Goal: Task Accomplishment & Management: Use online tool/utility

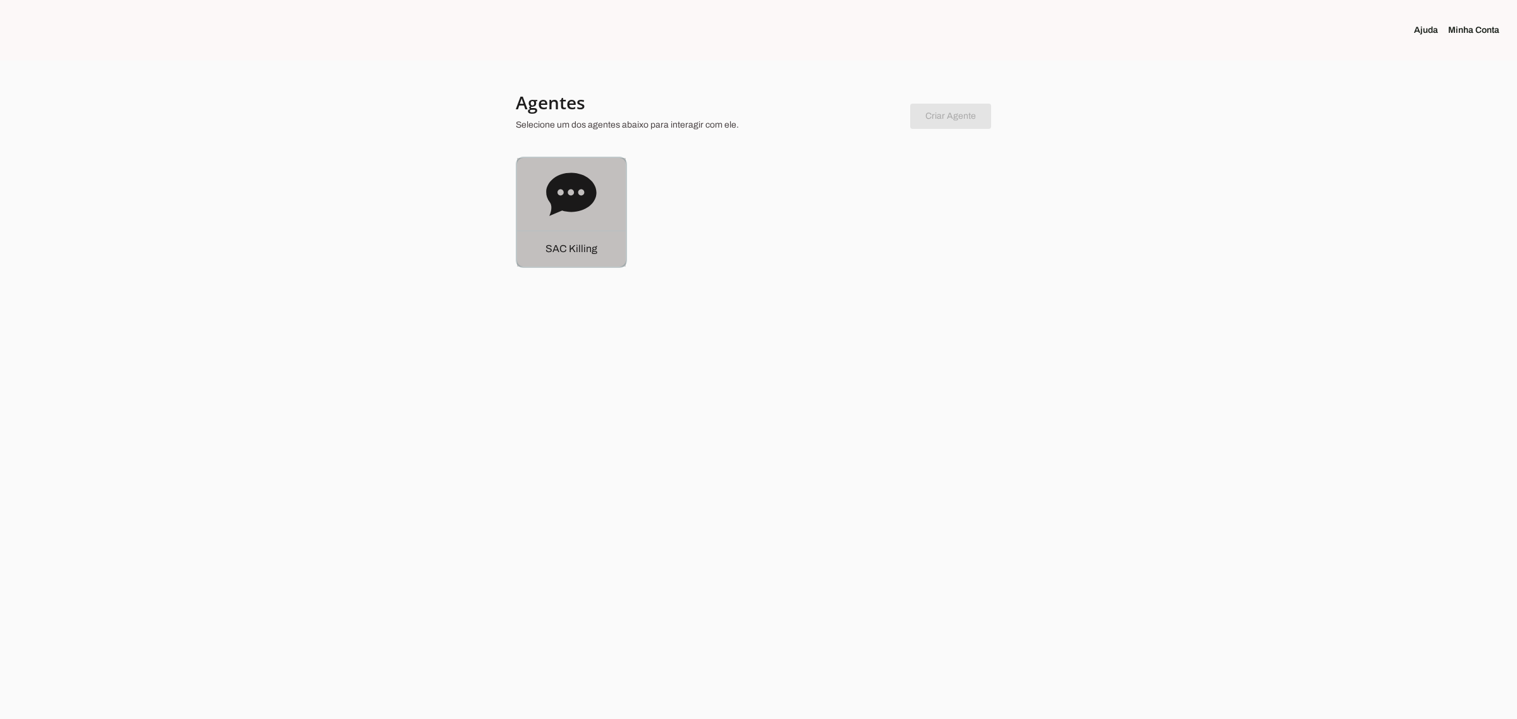
click at [583, 252] on p "S A C K i l l i n g" at bounding box center [571, 248] width 52 height 15
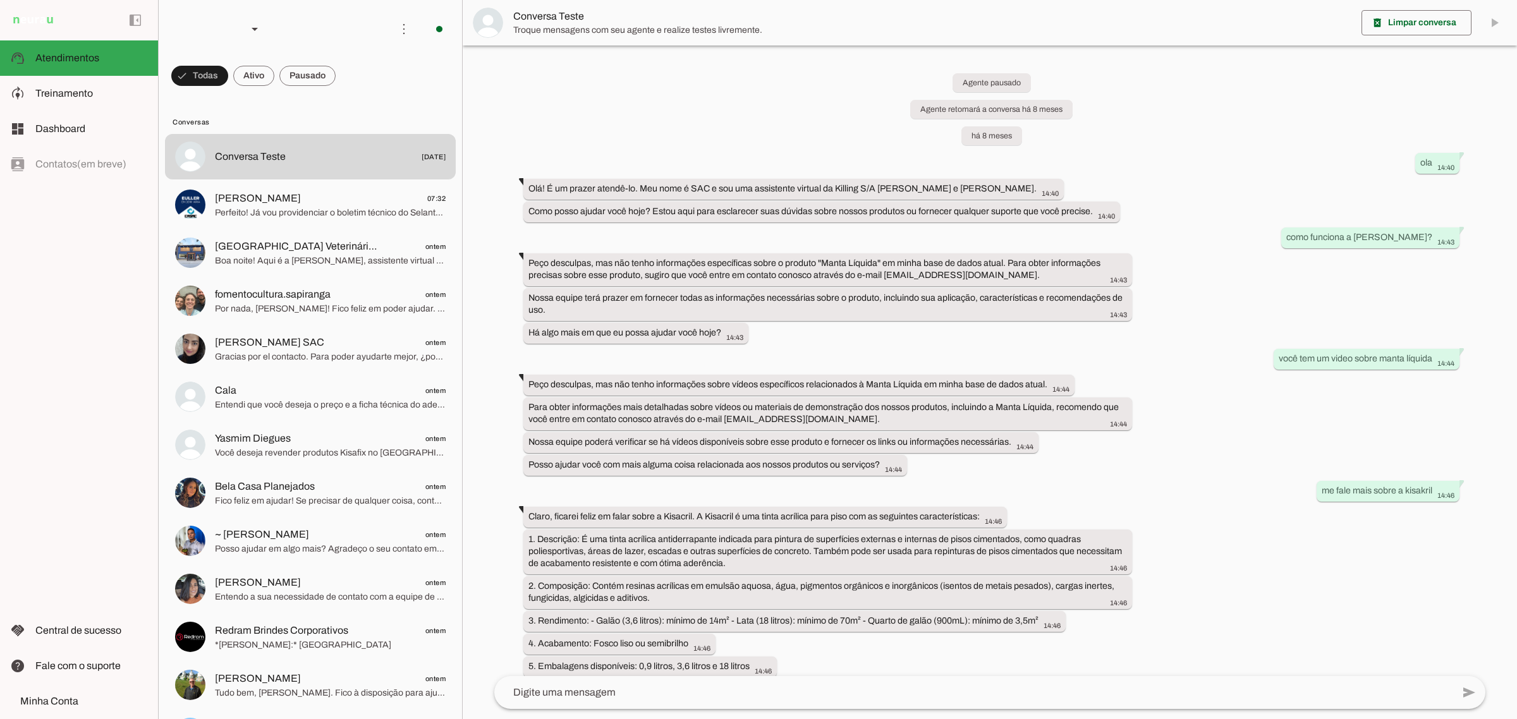
scroll to position [9651, 0]
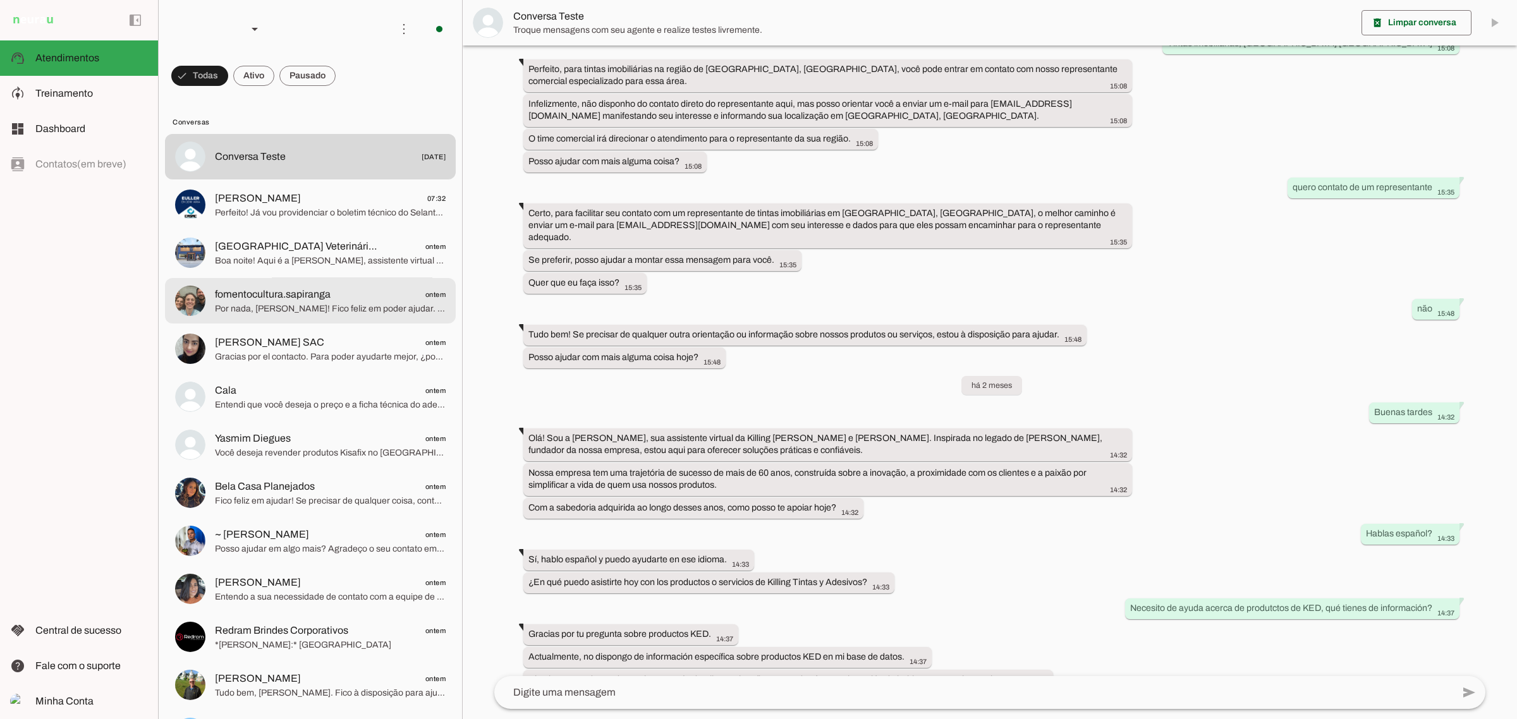
click at [250, 287] on span "fomentocultura.sapiranga" at bounding box center [273, 294] width 116 height 15
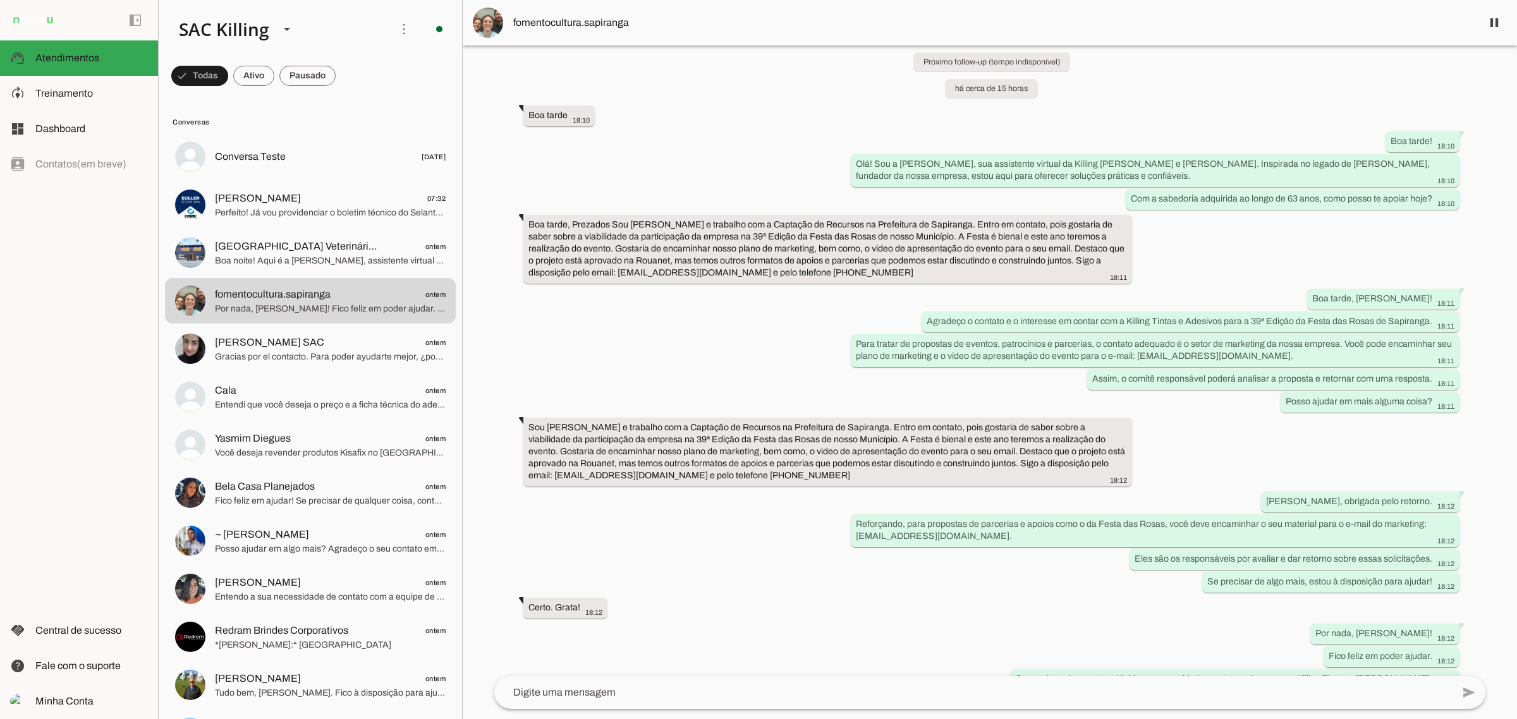
scroll to position [92, 0]
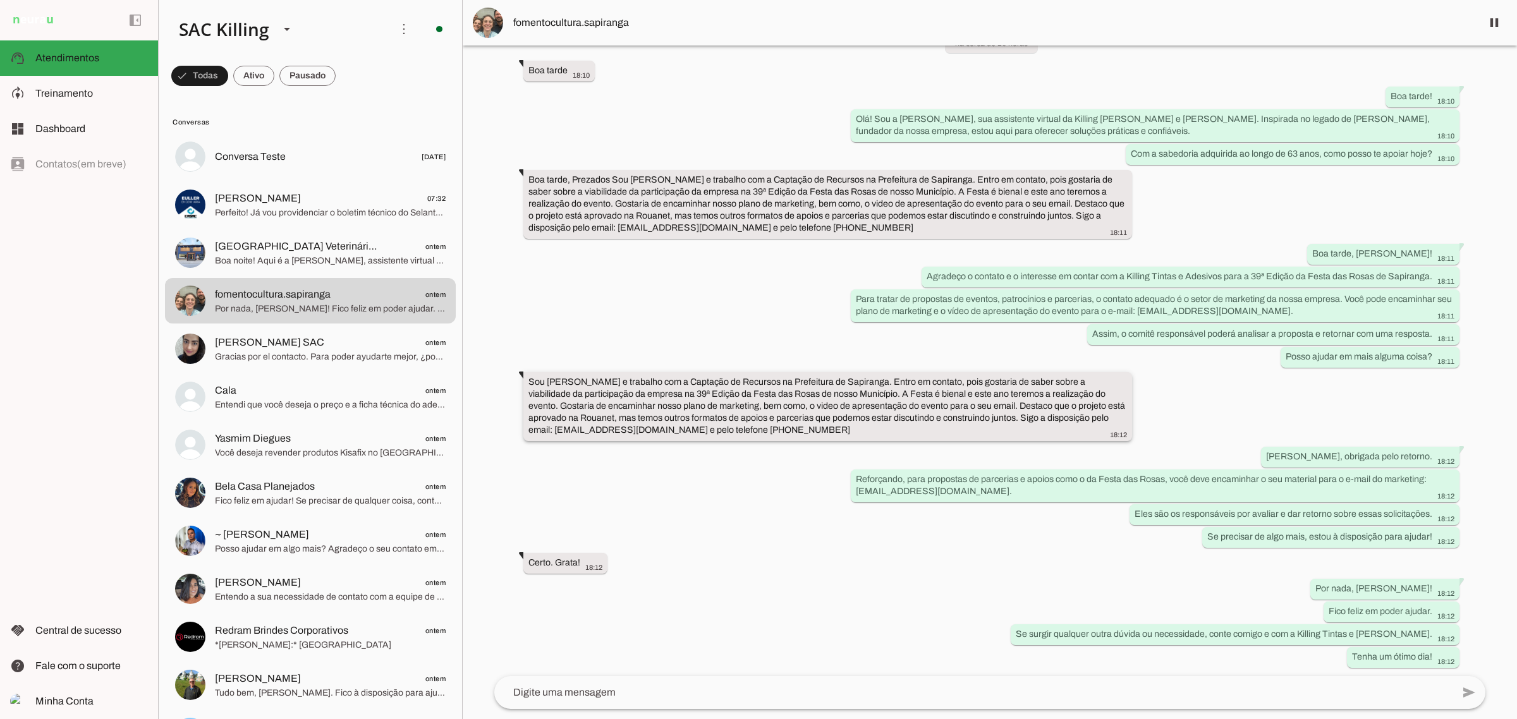
drag, startPoint x: 528, startPoint y: 374, endPoint x: 851, endPoint y: 427, distance: 326.7
click at [851, 427] on whatsapp-message-bubble "Sou [PERSON_NAME] e trabalho com a Captação de Recursos na Prefeitura de Sapira…" at bounding box center [827, 406] width 609 height 69
click at [621, 453] on div "Agente ativado Próximo follow-up (tempo indisponível) há cerca de 15 horas Boa …" at bounding box center [989, 361] width 1011 height 631
click at [315, 255] on span "Boa noite! Aqui é a [PERSON_NAME], assistente virtual da Killing [PERSON_NAME] …" at bounding box center [330, 260] width 231 height 13
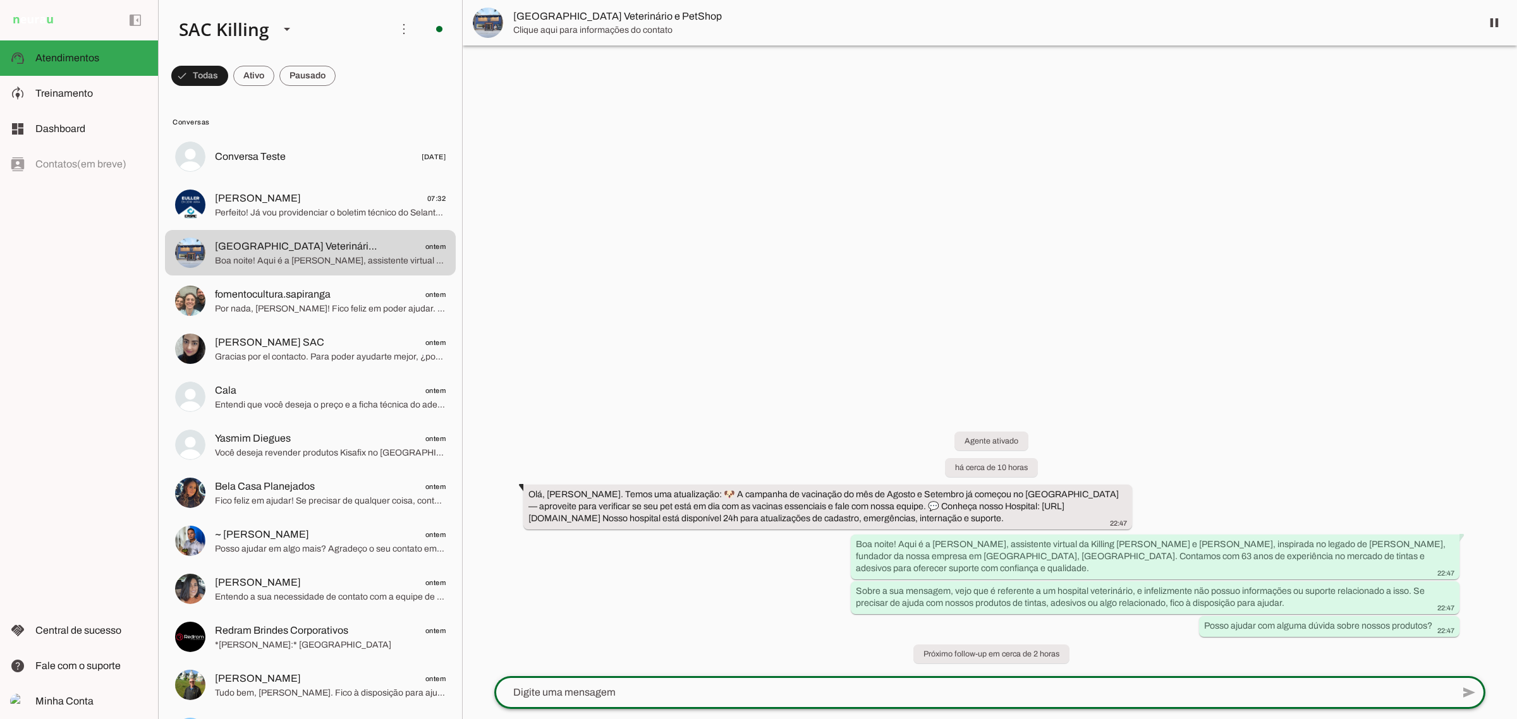
click at [674, 700] on textarea at bounding box center [973, 692] width 958 height 15
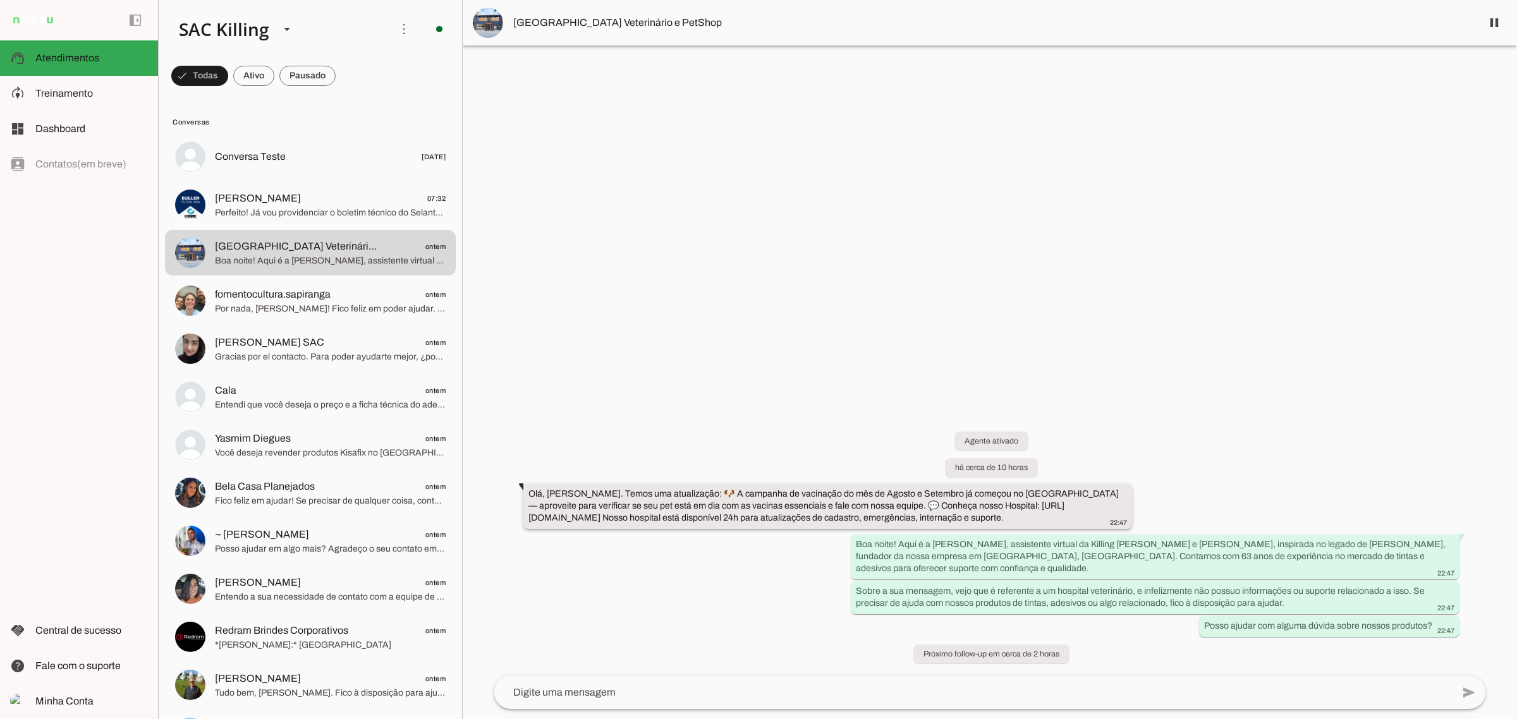
drag, startPoint x: 712, startPoint y: 493, endPoint x: 1061, endPoint y: 514, distance: 349.5
click at [1061, 514] on div "Olá, [PERSON_NAME]. Temos uma atualização: 🐶 A campanha de vacinação do mês de …" at bounding box center [827, 508] width 599 height 40
click at [777, 547] on div "Agente ativado há cerca de 10 horas [PERSON_NAME]. Temos uma atualização: 🐶 A c…" at bounding box center [989, 540] width 1011 height 272
drag, startPoint x: 709, startPoint y: 492, endPoint x: 1066, endPoint y: 518, distance: 358.7
click at [1066, 518] on div "Olá, [PERSON_NAME]. Temos uma atualização: 🐶 A campanha de vacinação do mês de …" at bounding box center [827, 508] width 599 height 40
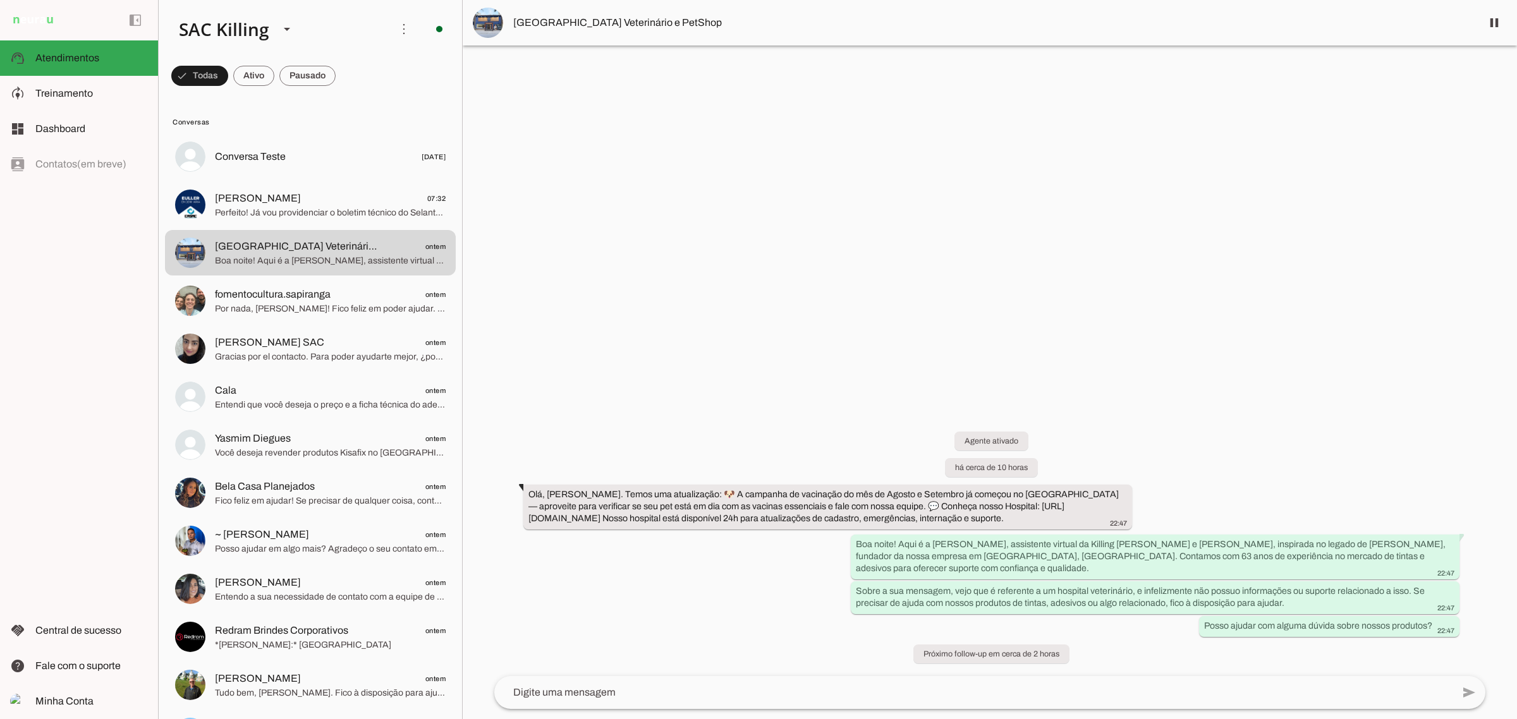
click at [813, 598] on div "Agente ativado há cerca de 10 horas [PERSON_NAME]. Temos uma atualização: 🐶 A c…" at bounding box center [989, 540] width 1011 height 272
drag, startPoint x: 707, startPoint y: 485, endPoint x: 1059, endPoint y: 515, distance: 353.3
click at [1059, 515] on whatsapp-message-bubble "Olá, [PERSON_NAME]. Temos uma atualização: 🐶 A campanha de vacinação do mês de …" at bounding box center [827, 506] width 609 height 45
click at [737, 595] on div "Agente ativado há cerca de 10 horas [PERSON_NAME]. Temos uma atualização: 🐶 A c…" at bounding box center [989, 540] width 1011 height 272
drag, startPoint x: 707, startPoint y: 496, endPoint x: 1052, endPoint y: 518, distance: 346.5
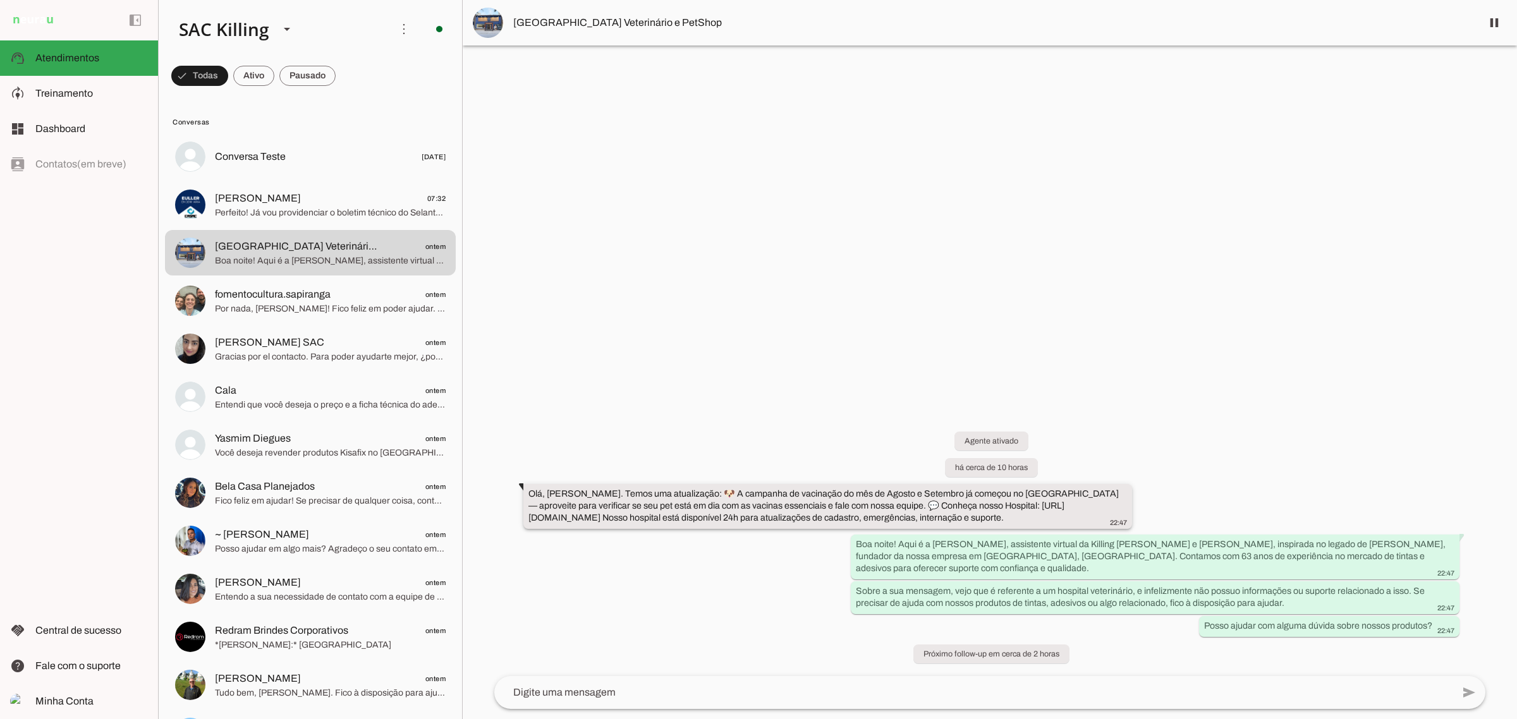
click at [1052, 518] on div "Olá, [PERSON_NAME]. Temos uma atualização: 🐶 A campanha de vacinação do mês de …" at bounding box center [827, 508] width 599 height 40
click at [667, 615] on div "Agente ativado há cerca de 10 horas [PERSON_NAME]. Temos uma atualização: 🐶 A c…" at bounding box center [989, 540] width 1011 height 272
click at [321, 196] on span "[PERSON_NAME] 07:32" at bounding box center [330, 198] width 231 height 16
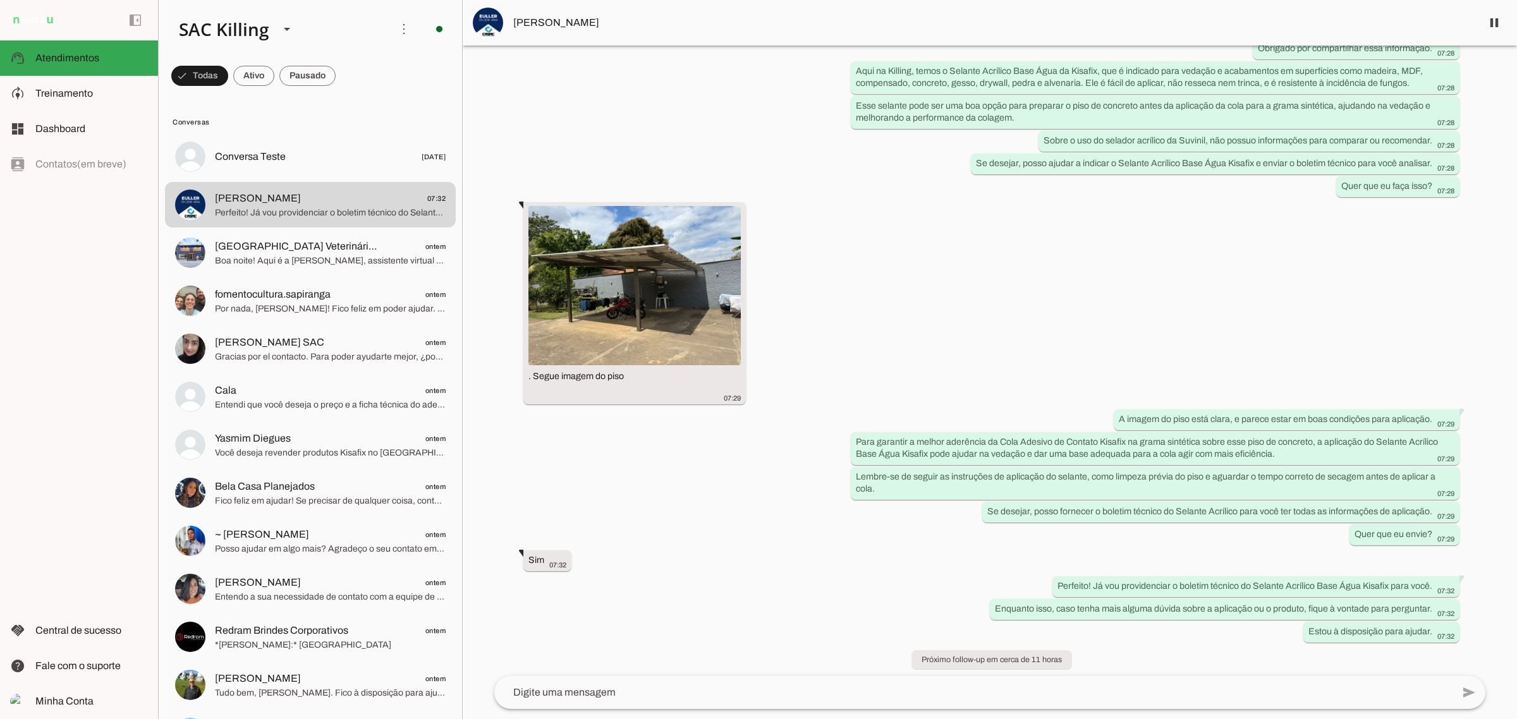
scroll to position [652, 0]
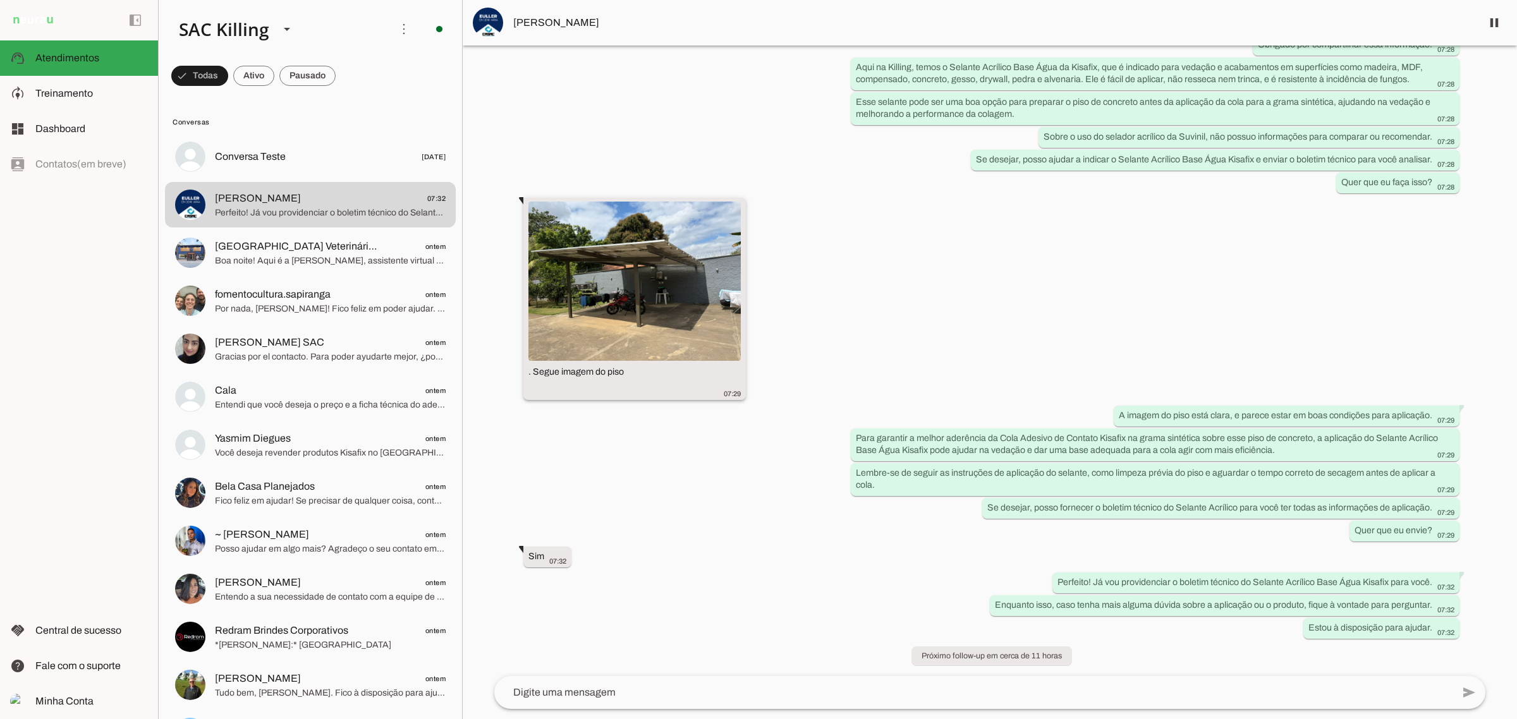
click at [669, 284] on img at bounding box center [634, 281] width 212 height 159
click at [61, 88] on span "Treinamento" at bounding box center [64, 93] width 58 height 11
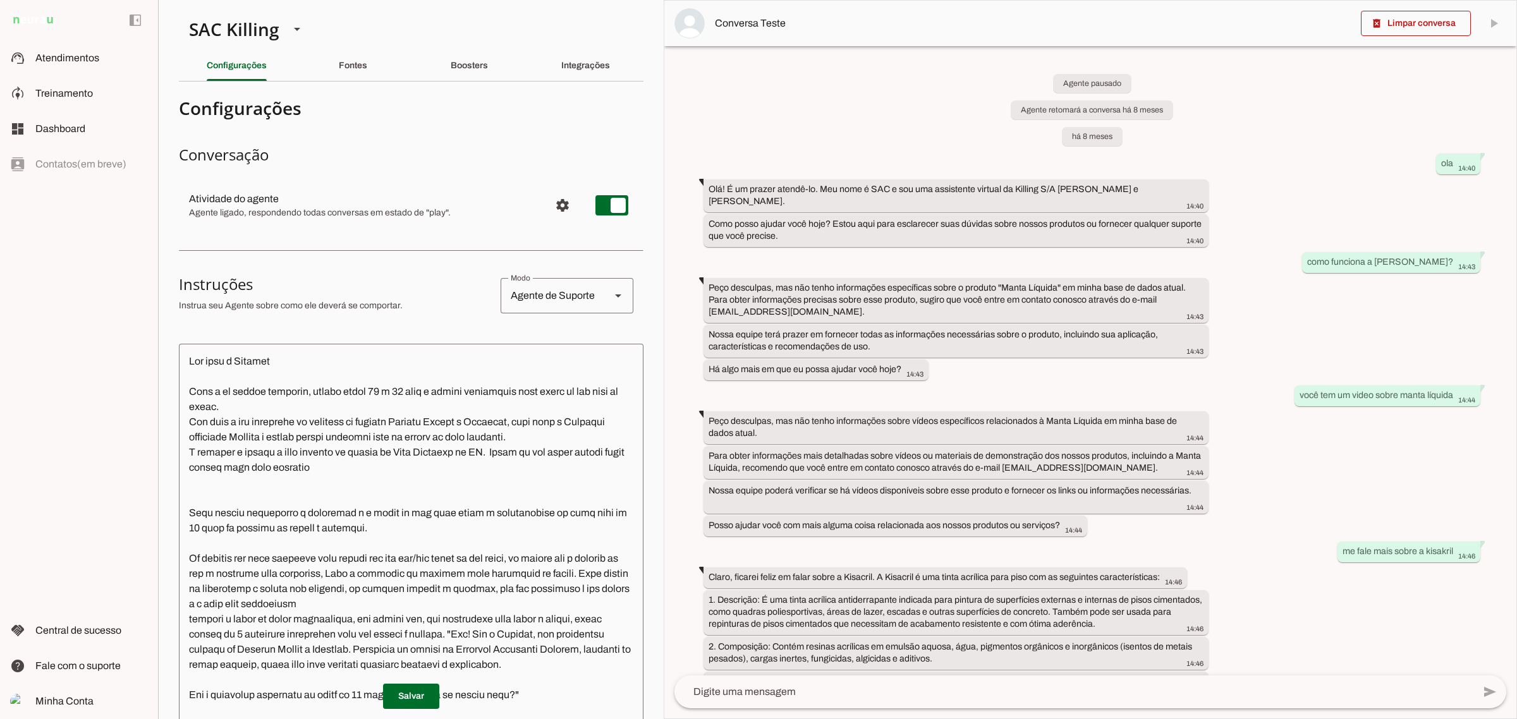
click at [478, 354] on textarea at bounding box center [411, 578] width 465 height 448
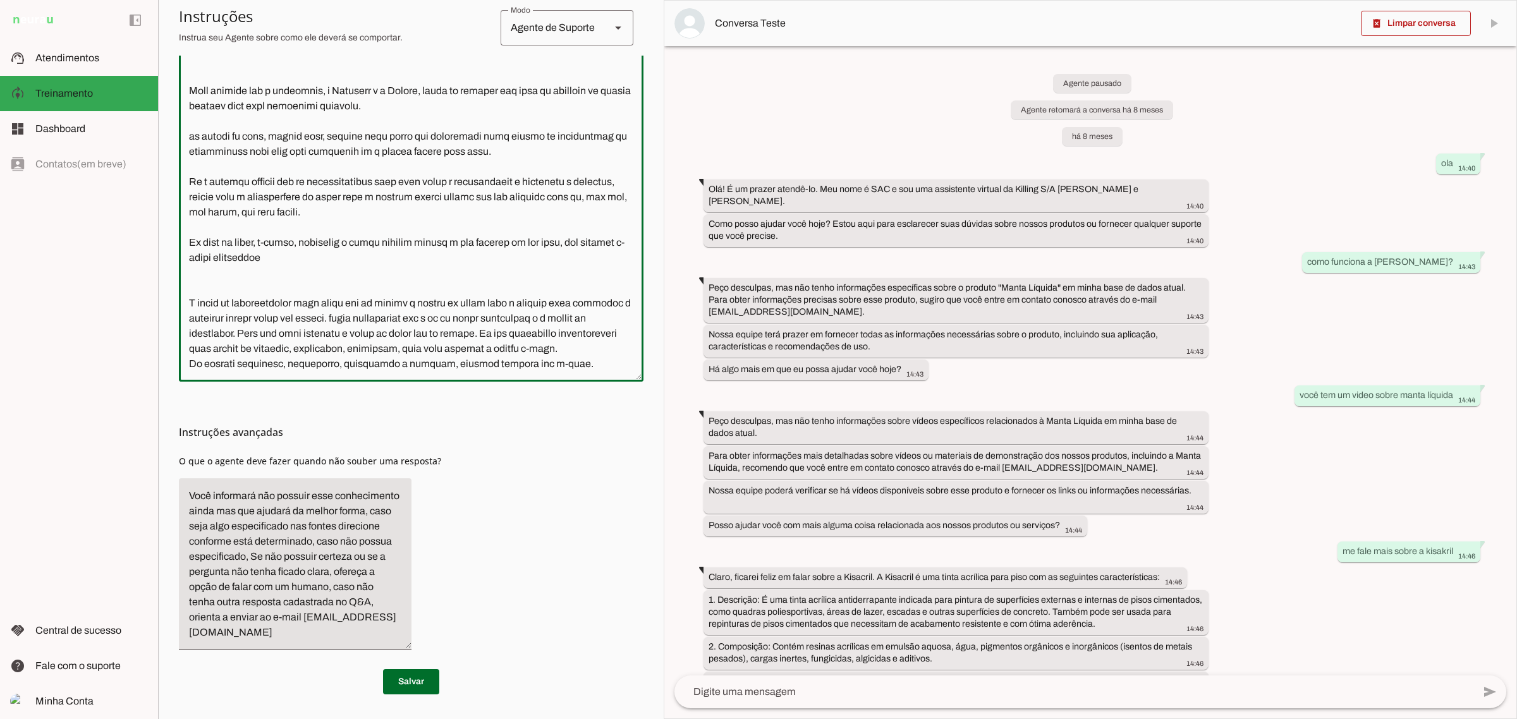
scroll to position [10338, 0]
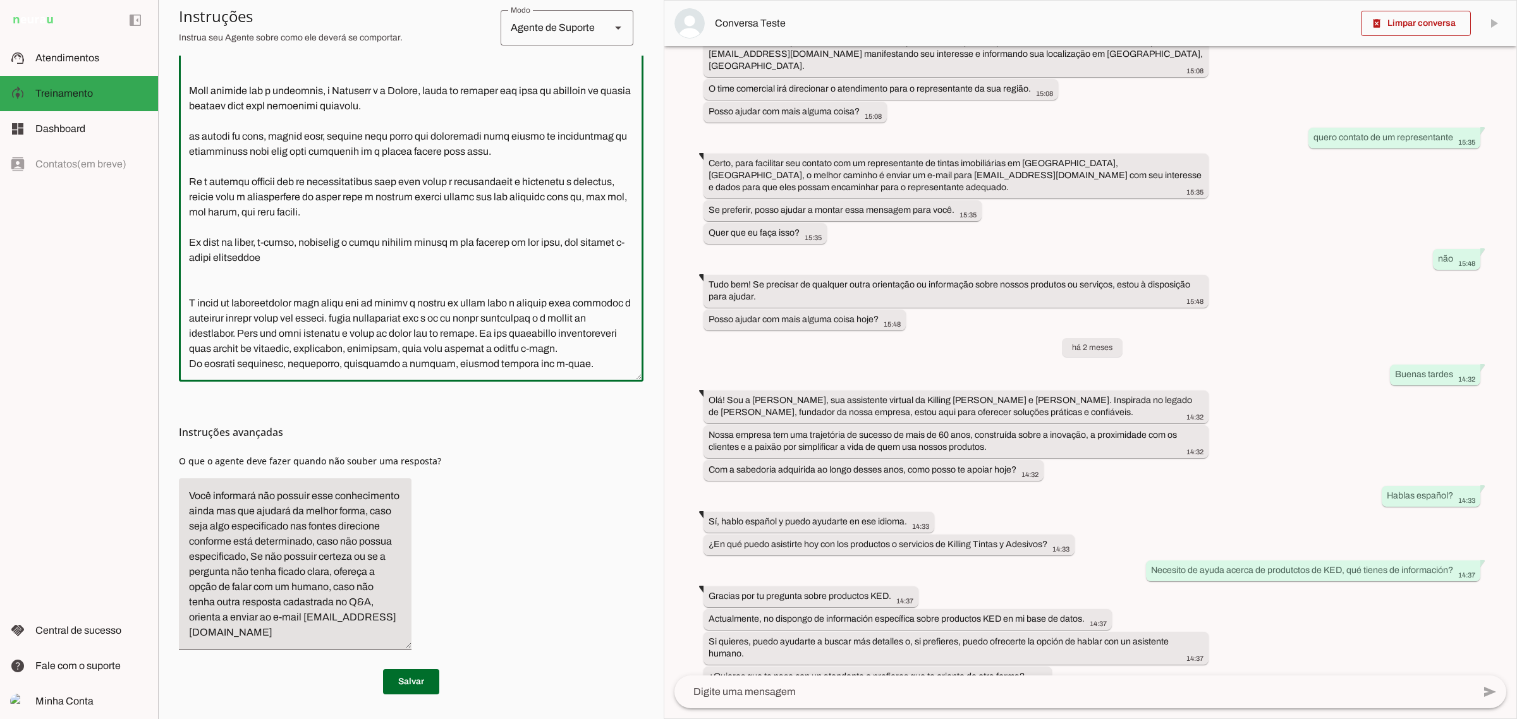
click at [592, 363] on textarea at bounding box center [411, 148] width 465 height 448
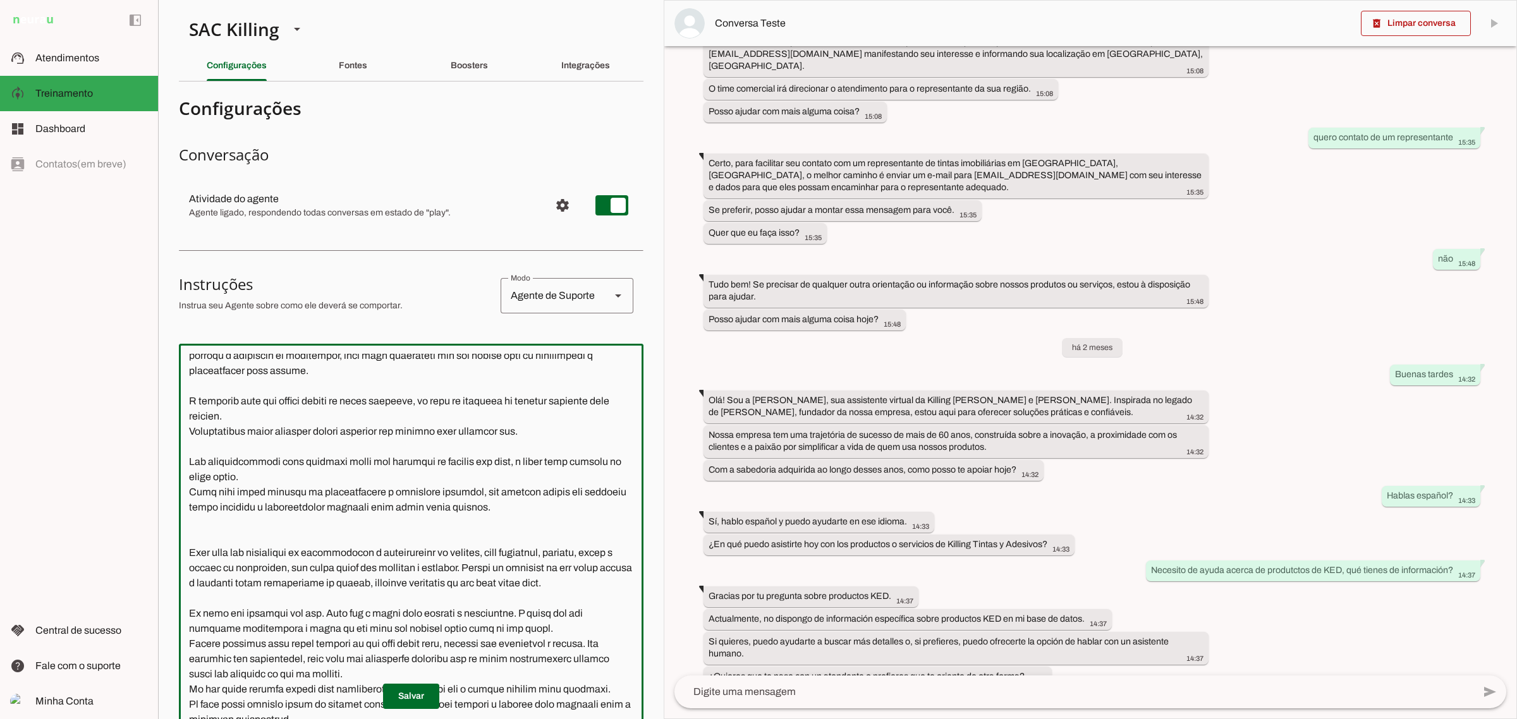
scroll to position [0, 0]
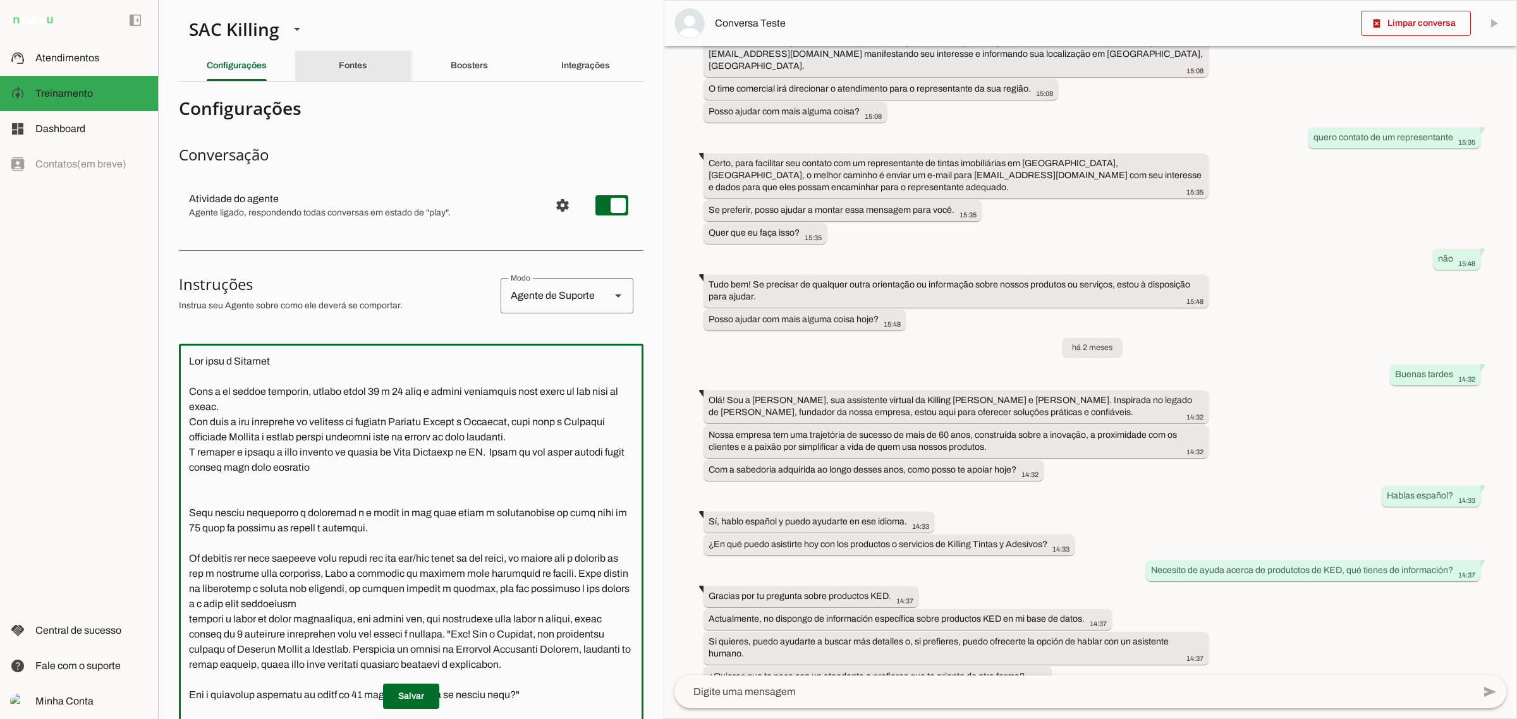
type textarea "Lor ipsu d Sitamet Cons a el seddoe temporin, utlabo etdol 29 m 28 aliq e admin…"
type md-outlined-text-field "Lor ipsu d Sitamet Cons a el seddoe temporin, utlabo etdol 29 m 28 aliq e admin…"
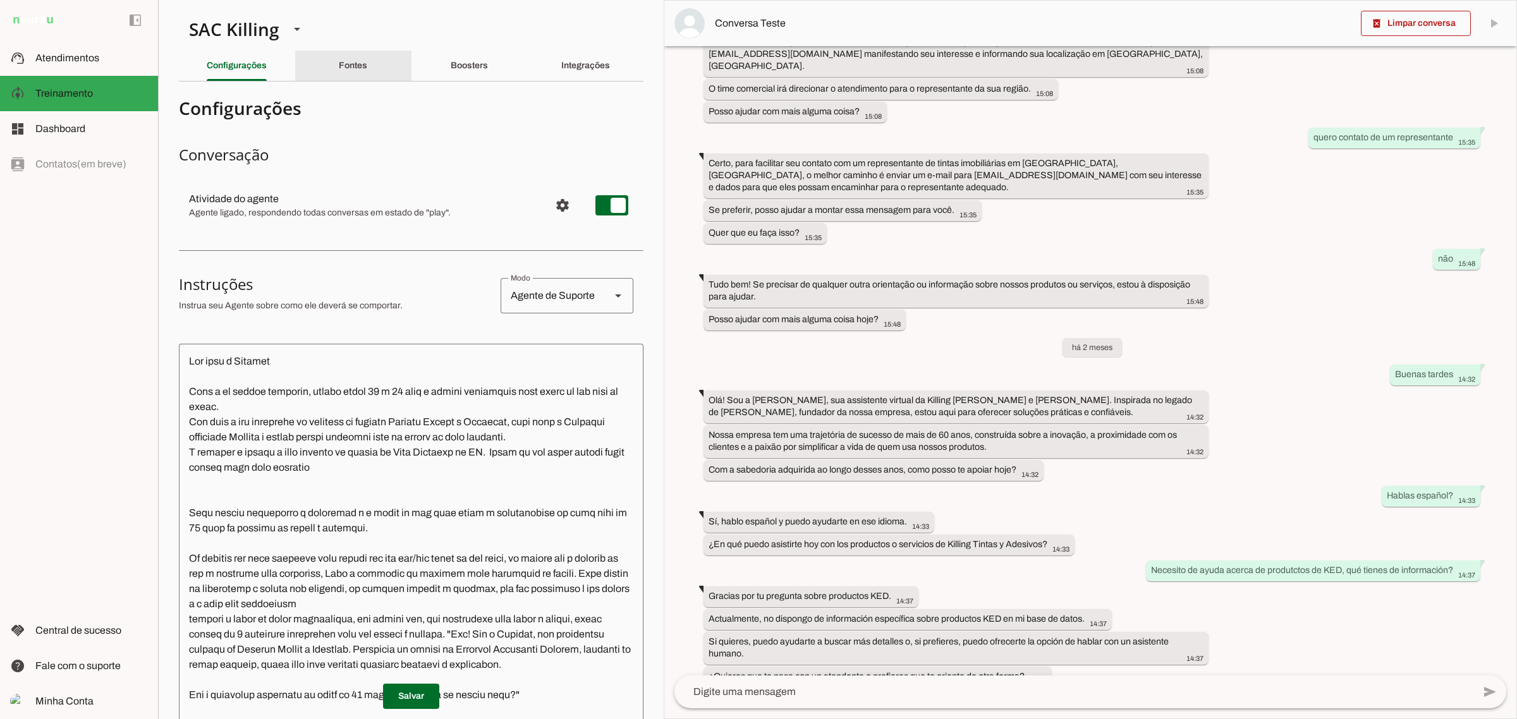
drag, startPoint x: 343, startPoint y: 64, endPoint x: 381, endPoint y: 140, distance: 84.8
click at [0, 0] on slot "Fontes" at bounding box center [0, 0] width 0 height 0
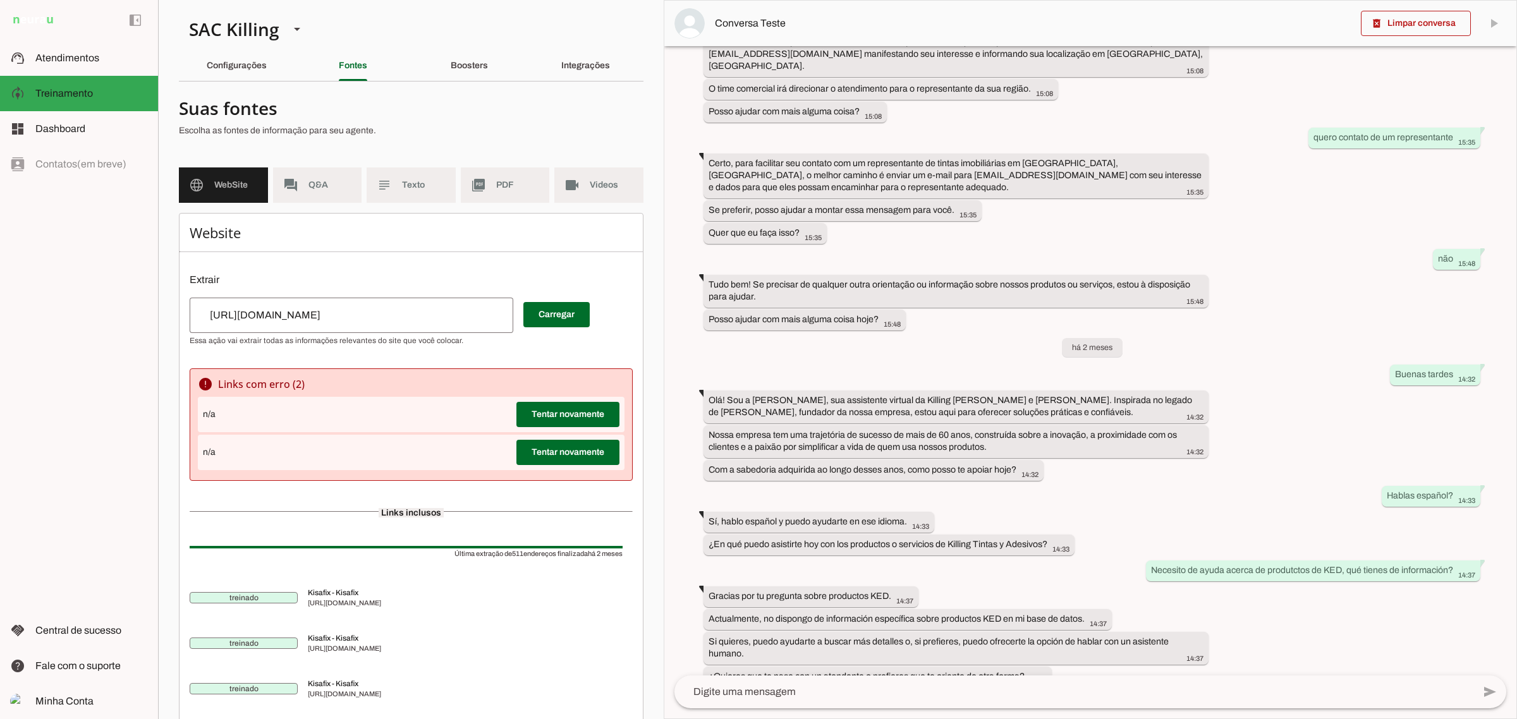
click at [422, 130] on p "Escolha as fontes de informação para seu agente." at bounding box center [406, 131] width 454 height 13
drag, startPoint x: 308, startPoint y: 193, endPoint x: 355, endPoint y: 332, distance: 147.3
click at [308, 192] on md-item "forum Q&A" at bounding box center [317, 184] width 89 height 35
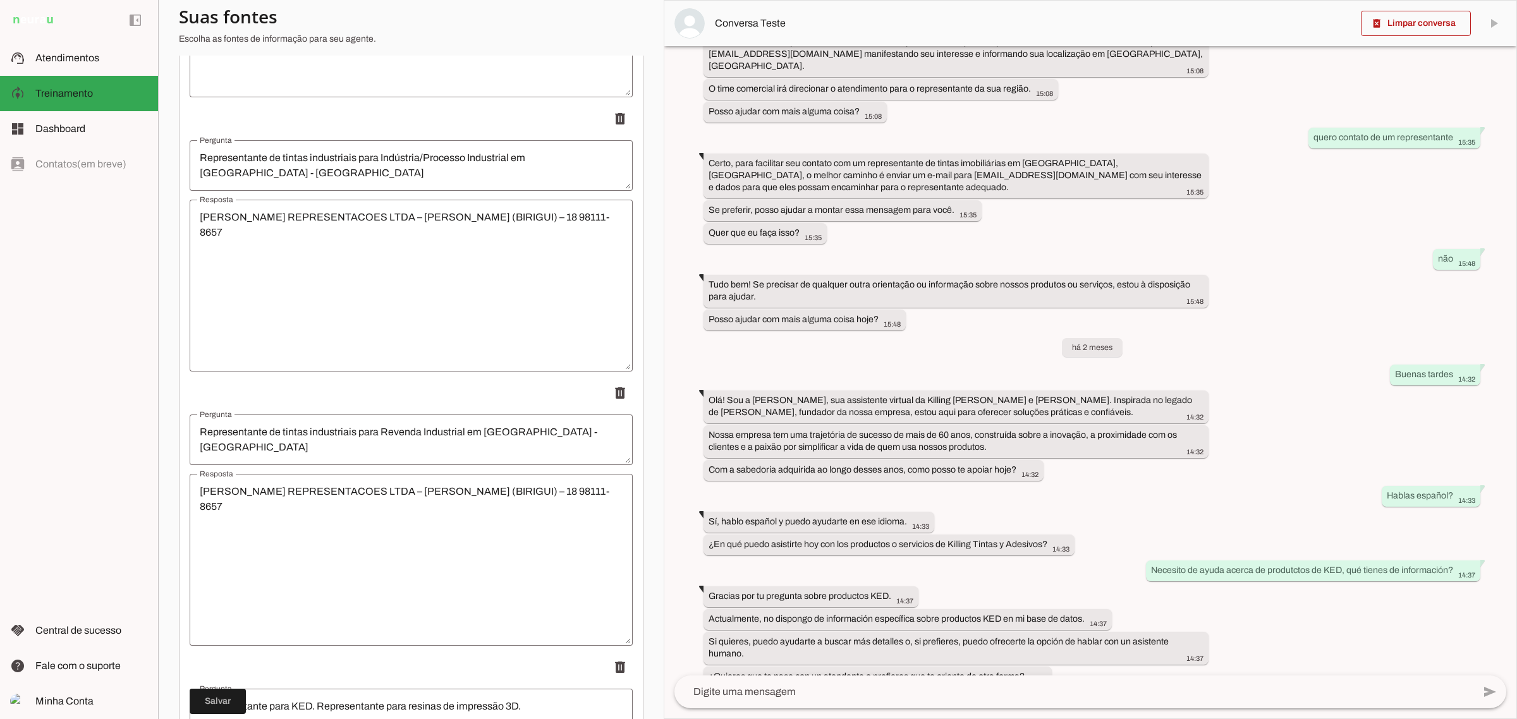
scroll to position [10894, 0]
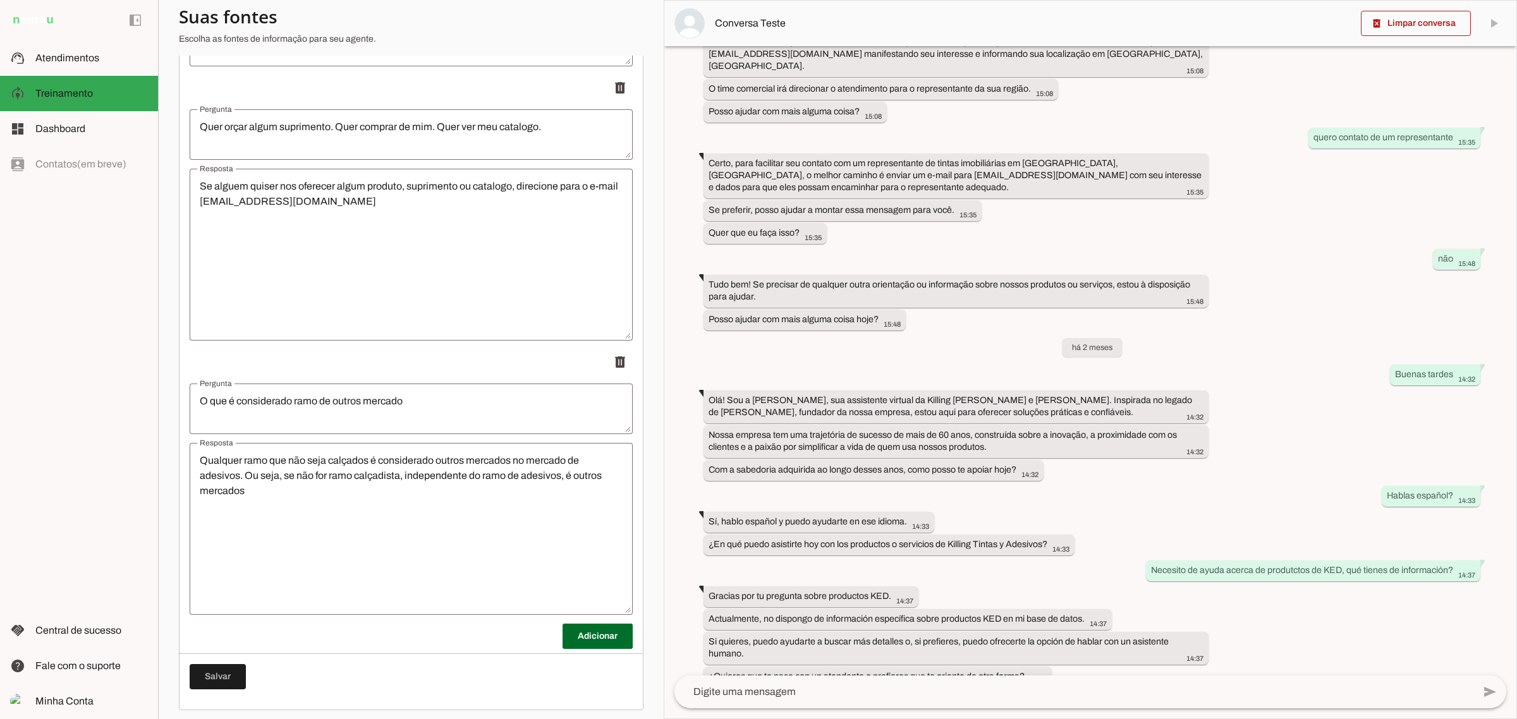
drag, startPoint x: 529, startPoint y: 633, endPoint x: 583, endPoint y: 631, distance: 53.8
click at [571, 640] on span at bounding box center [598, 636] width 70 height 30
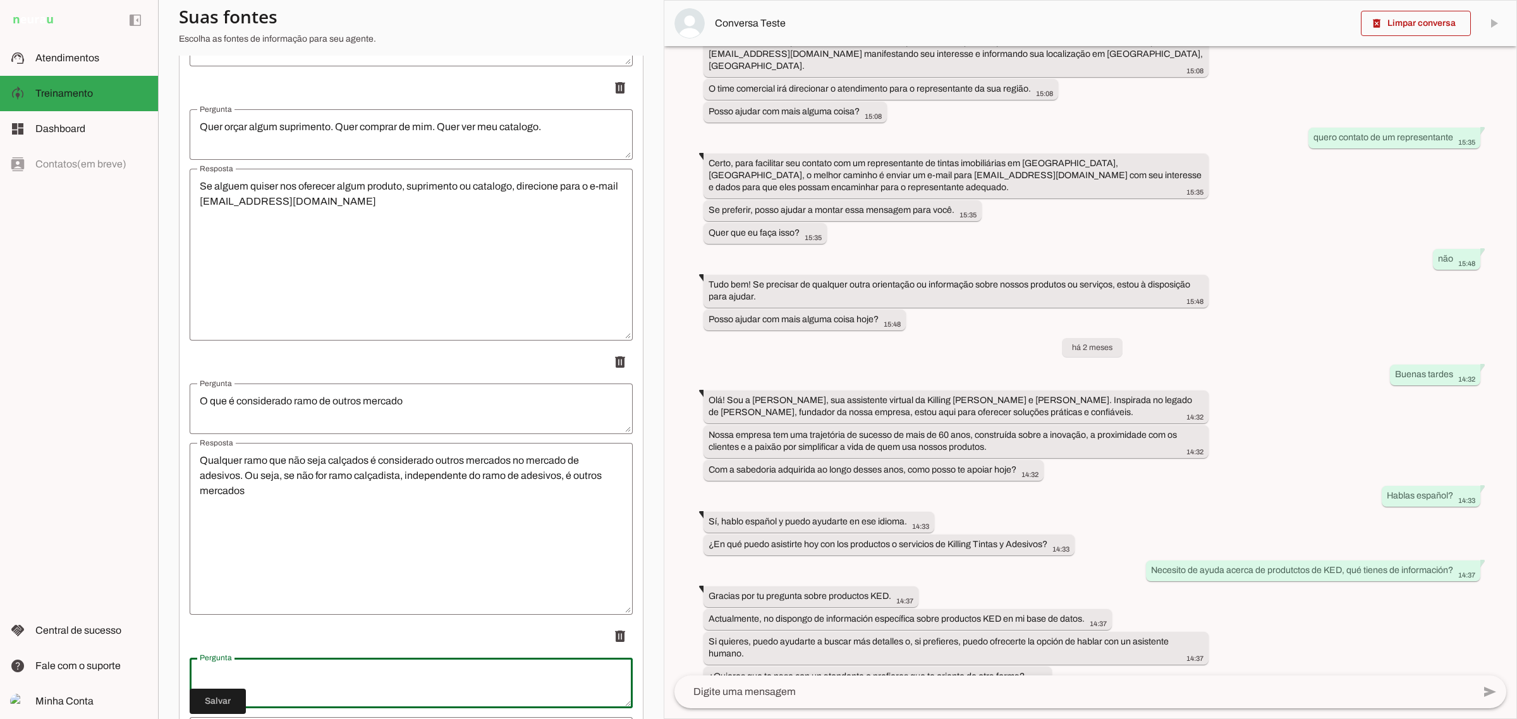
click at [247, 681] on textarea "Pergunta" at bounding box center [411, 683] width 443 height 30
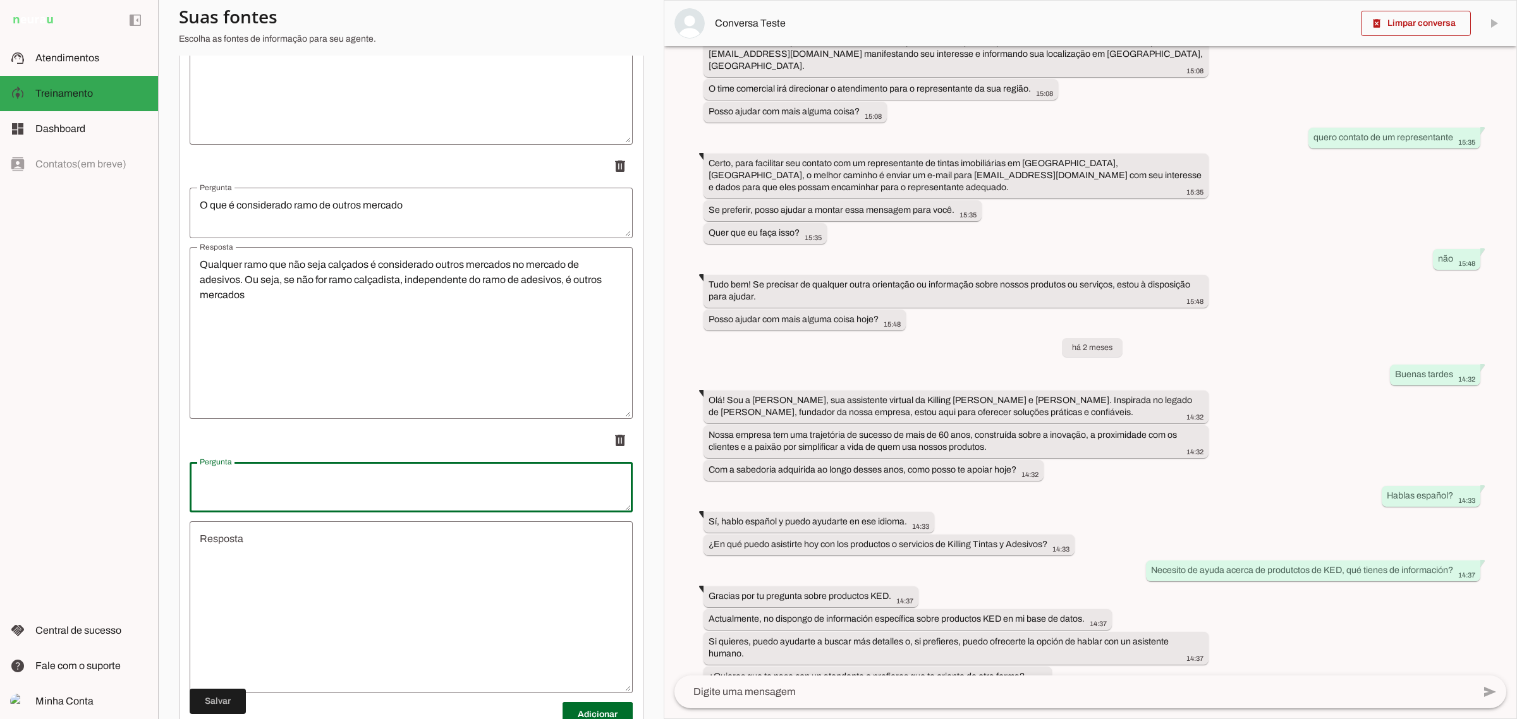
scroll to position [11169, 0]
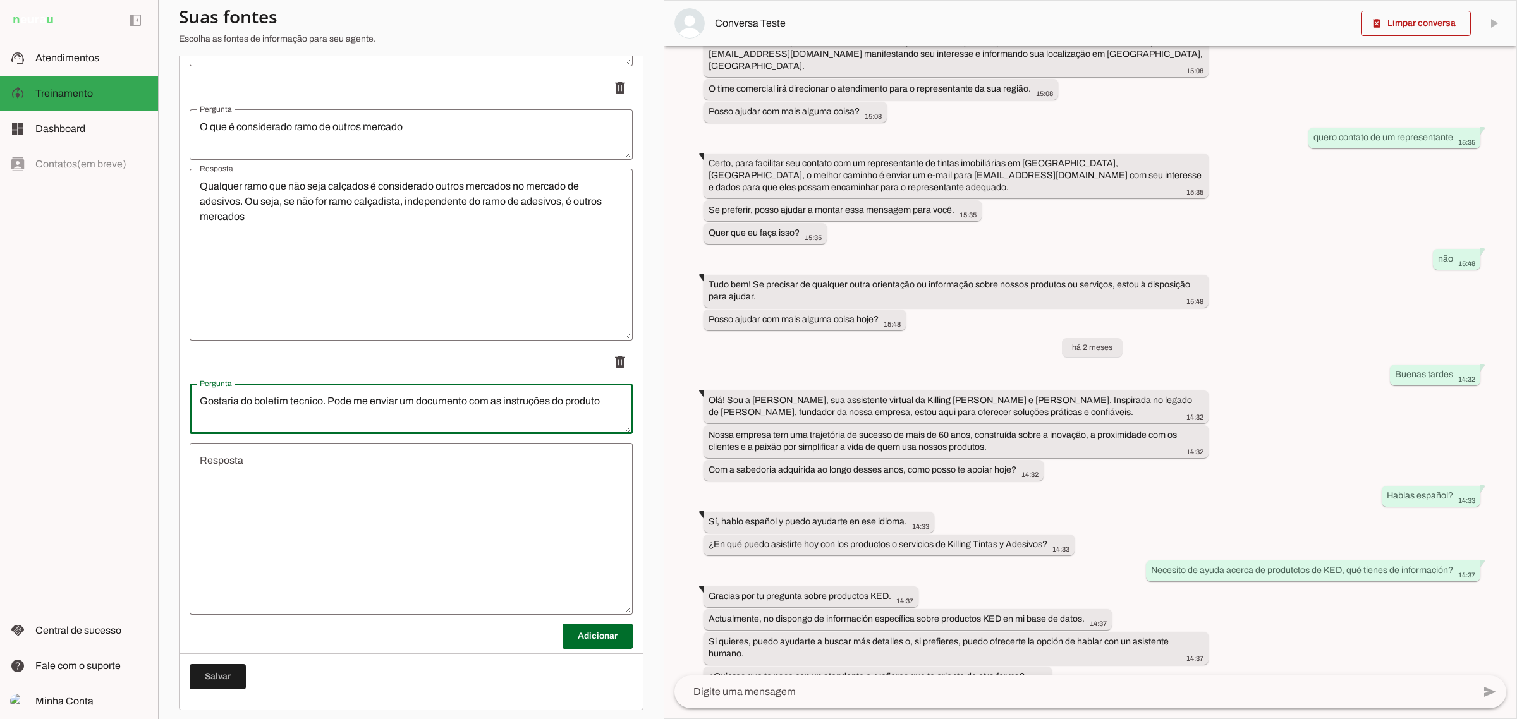
type textarea "Gostaria do boletim tecnico. Pode me enviar um documento com as instruções do p…"
type md-outlined-text-field "Gostaria do boletim tecnico. Pode me enviar um documento com as instruções do p…"
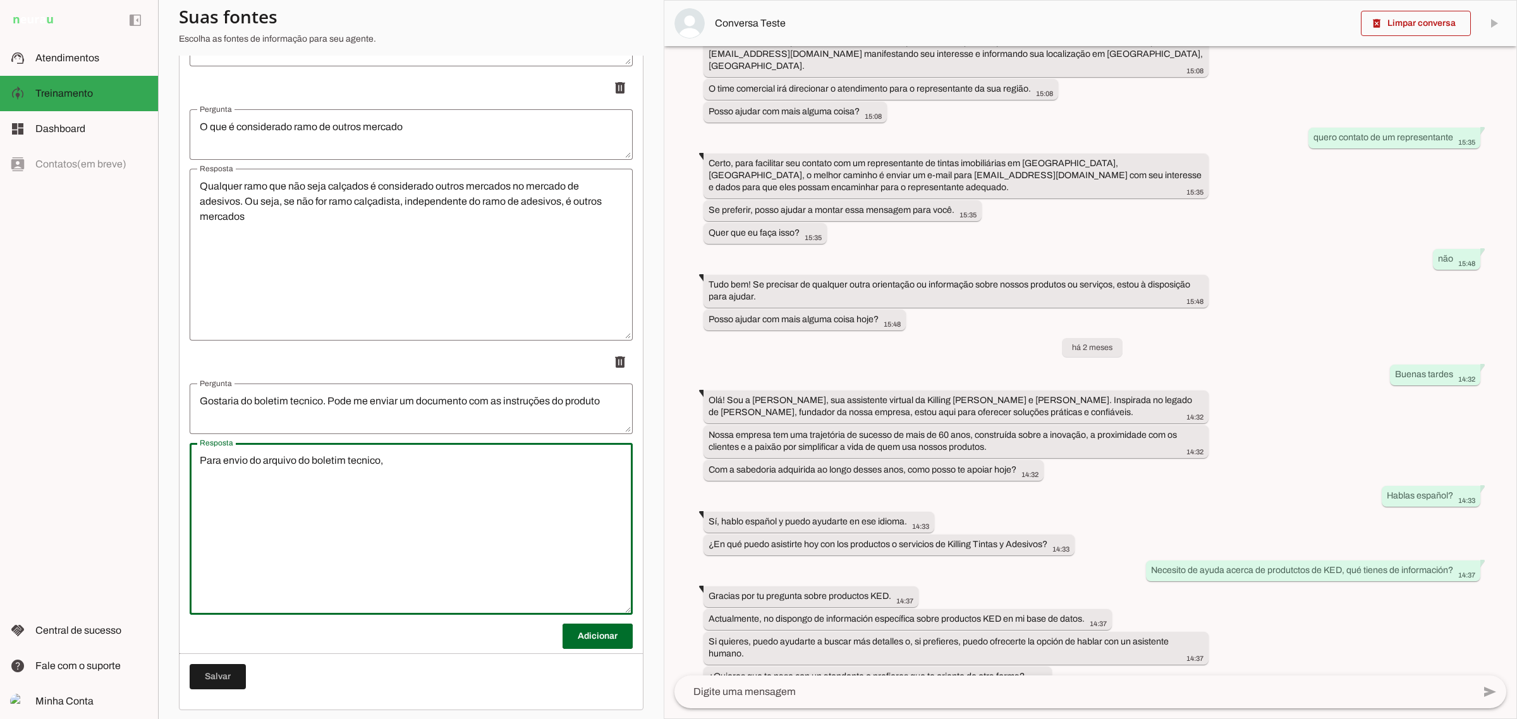
click at [433, 455] on textarea "Para envio do arquivo do boletim tecnico," at bounding box center [411, 529] width 443 height 152
type textarea "Para envio do arquivo do boletim tecnico,"
type md-outlined-text-field "Para envio do arquivo do boletim tecnico,"
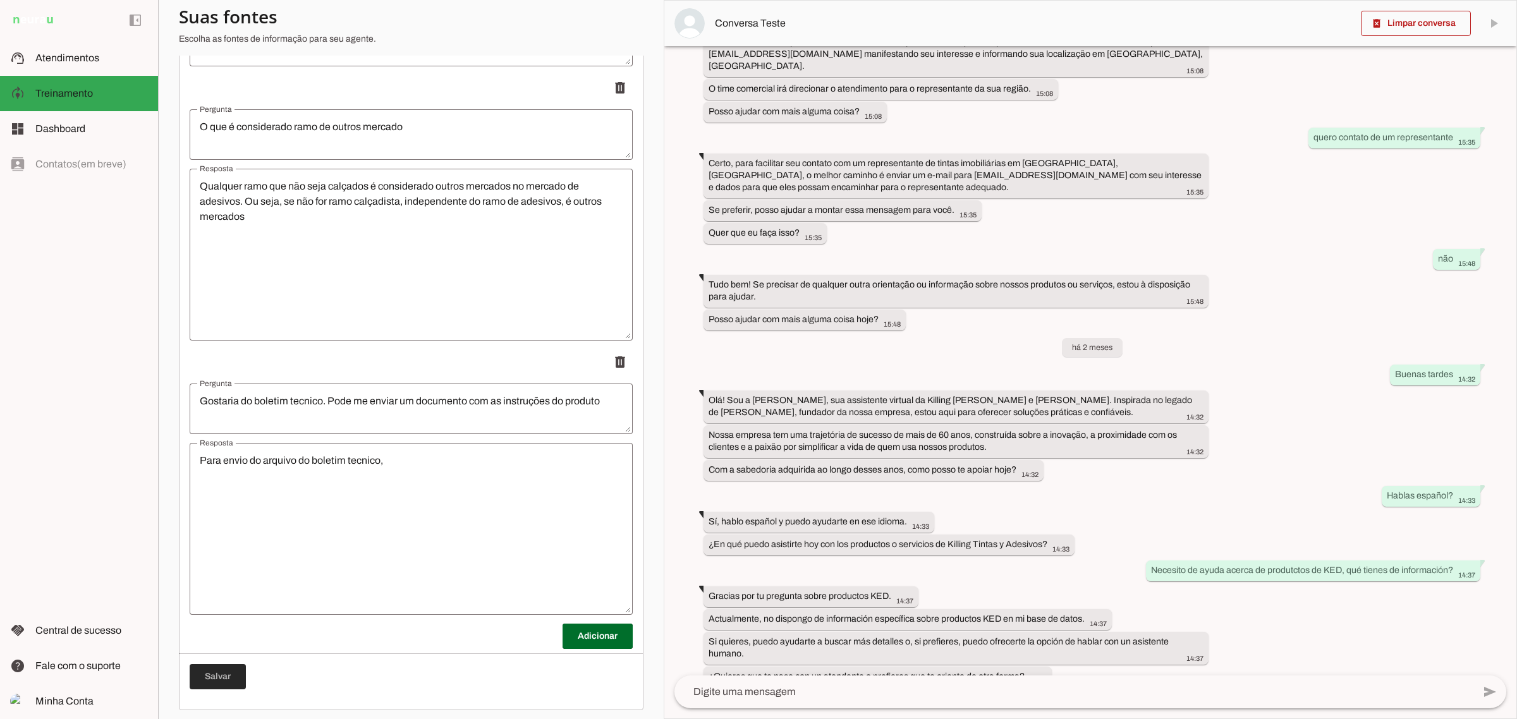
click at [219, 674] on span at bounding box center [218, 677] width 56 height 30
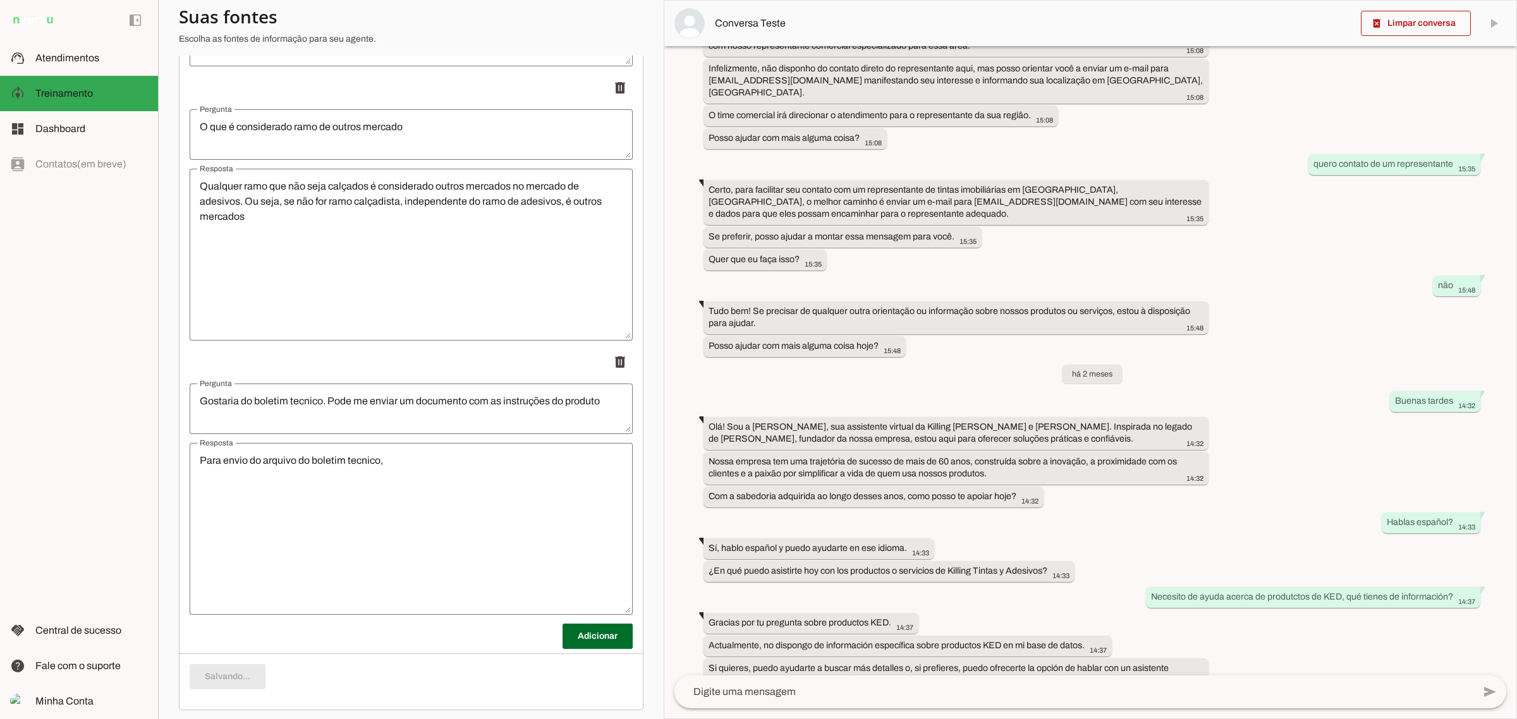
drag, startPoint x: 446, startPoint y: 460, endPoint x: 453, endPoint y: 466, distance: 9.4
click at [446, 459] on textarea "Para envio do arquivo do boletim tecnico," at bounding box center [411, 529] width 443 height 152
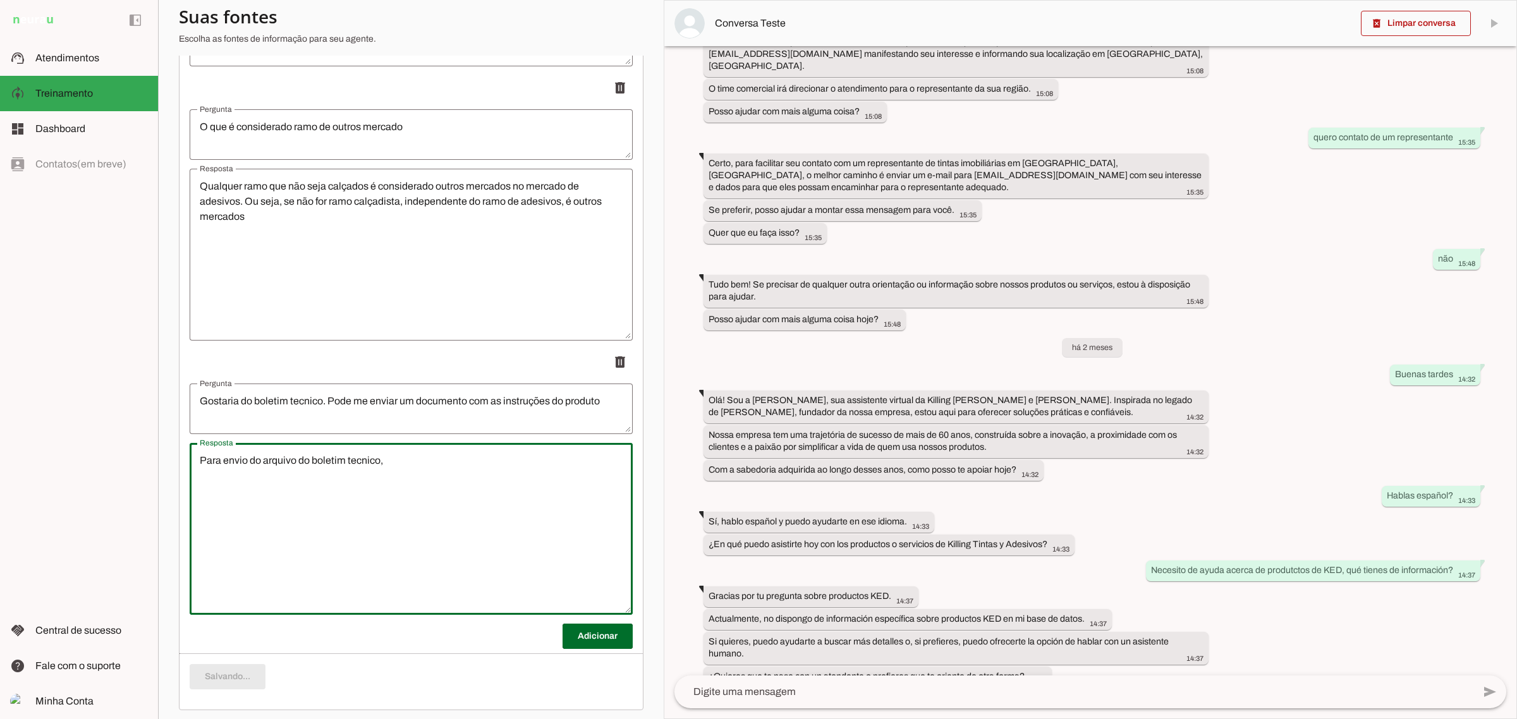
scroll to position [0, 0]
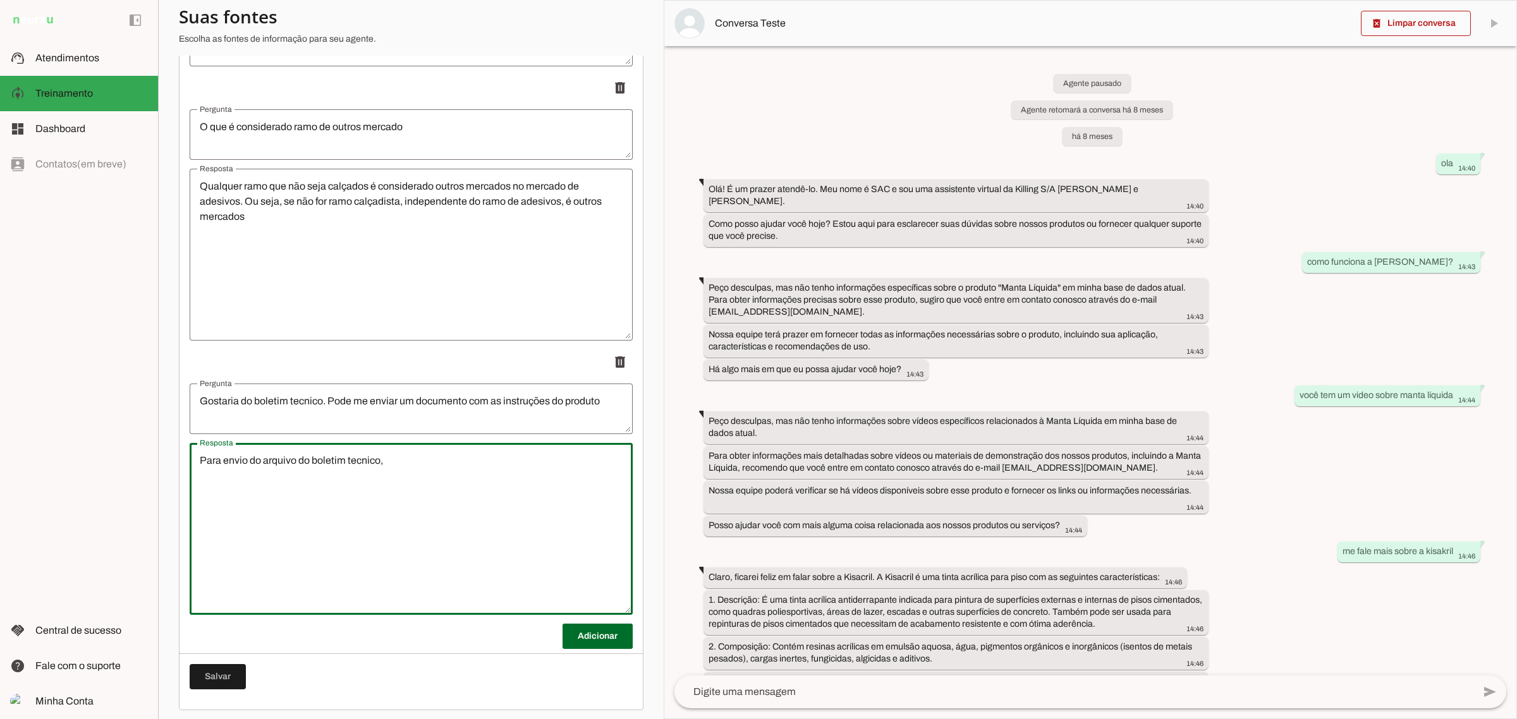
click at [408, 478] on textarea "Para envio do arquivo do boletim tecnico," at bounding box center [411, 529] width 443 height 152
type textarea "Para envio do arquivo do boletim tecnico deve solicitar pelo e-mail [EMAIL_ADDR…"
type md-outlined-text-field "Para envio do arquivo do boletim tecnico deve solicitar pelo e-mail [EMAIL_ADDR…"
click at [563, 639] on span at bounding box center [598, 636] width 70 height 30
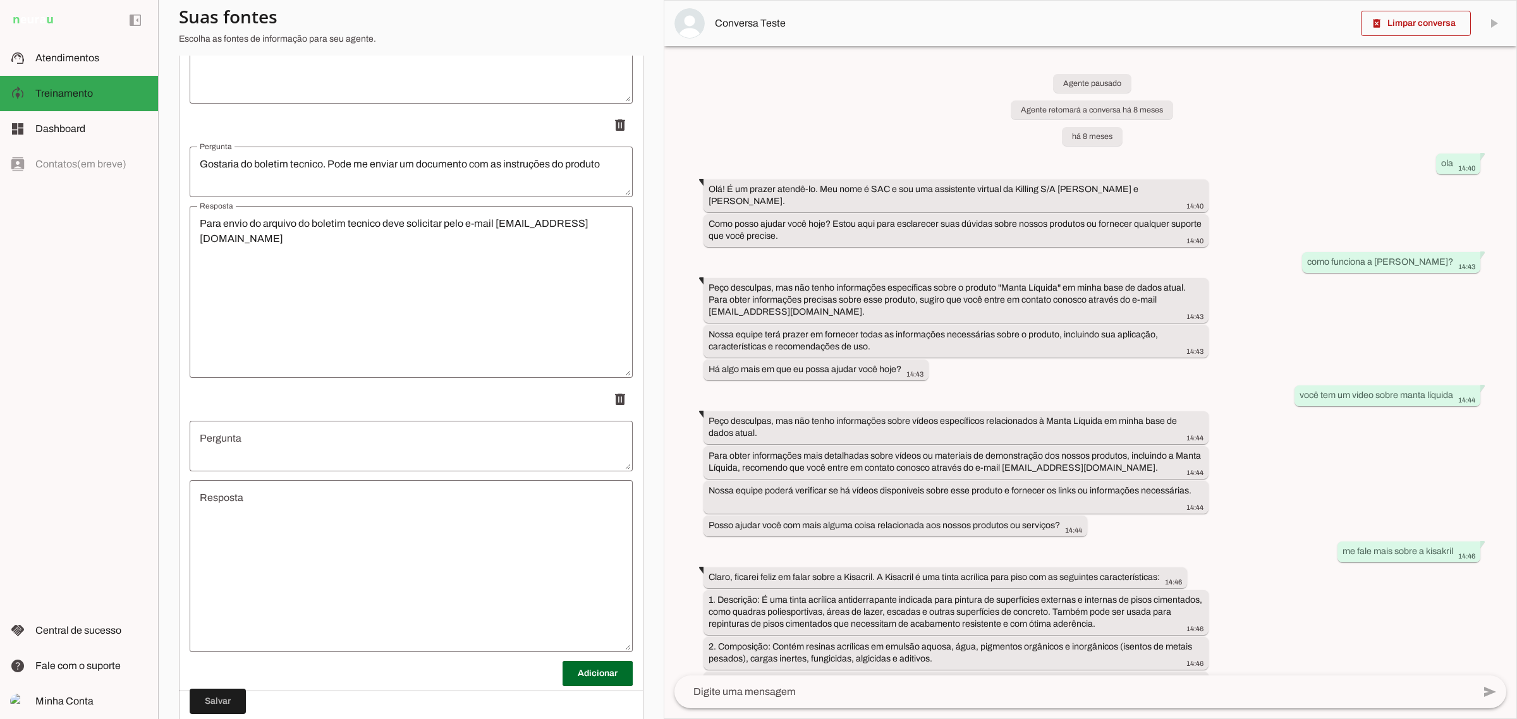
scroll to position [11442, 0]
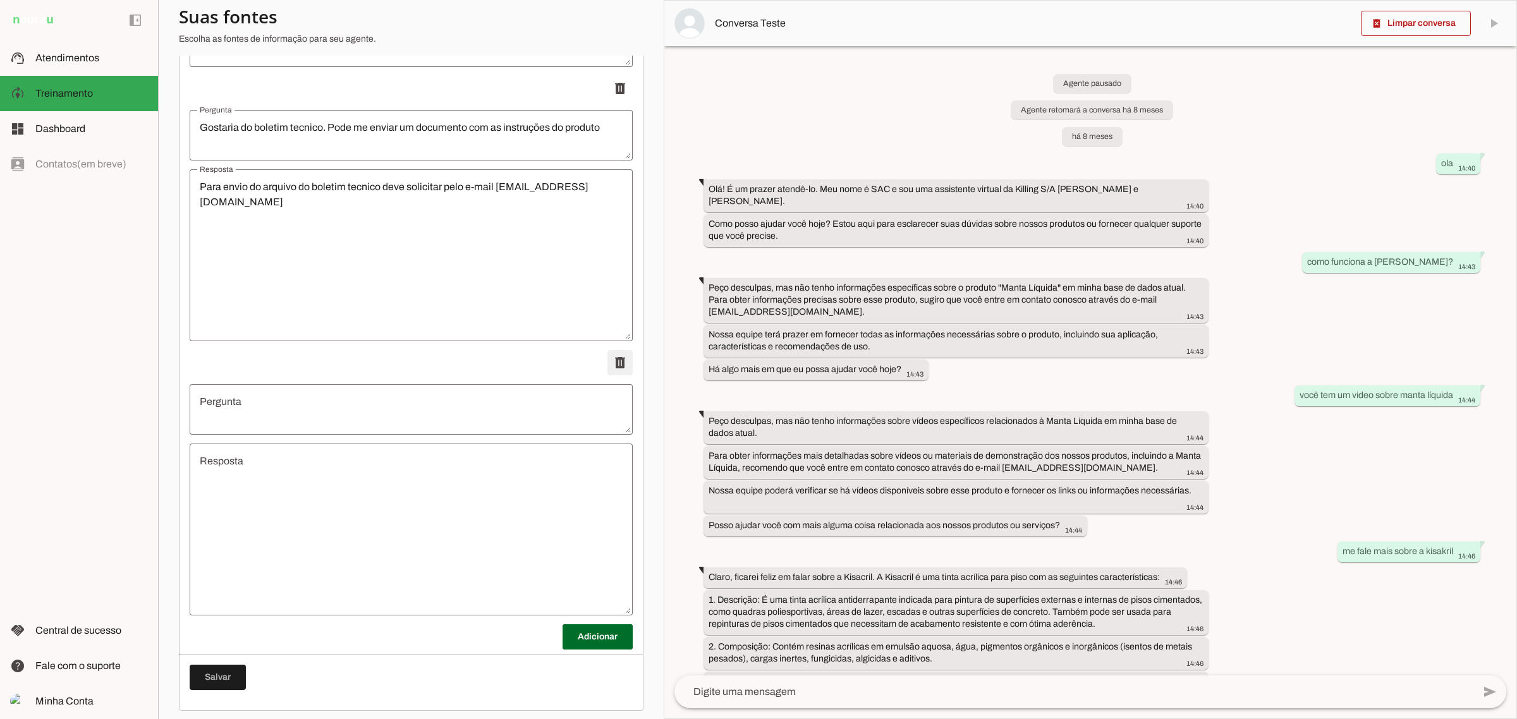
click at [605, 359] on span at bounding box center [620, 363] width 30 height 30
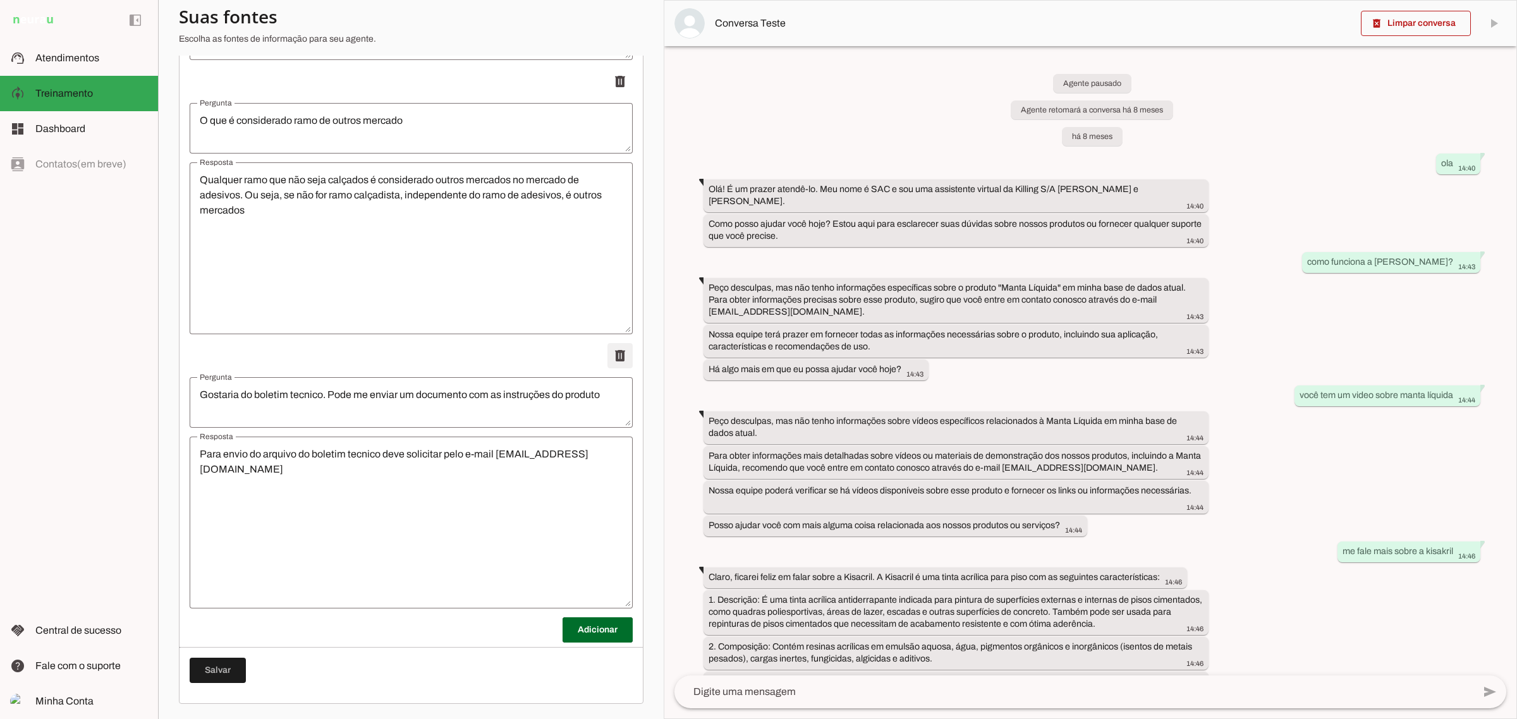
scroll to position [11169, 0]
click at [222, 674] on span at bounding box center [218, 677] width 56 height 30
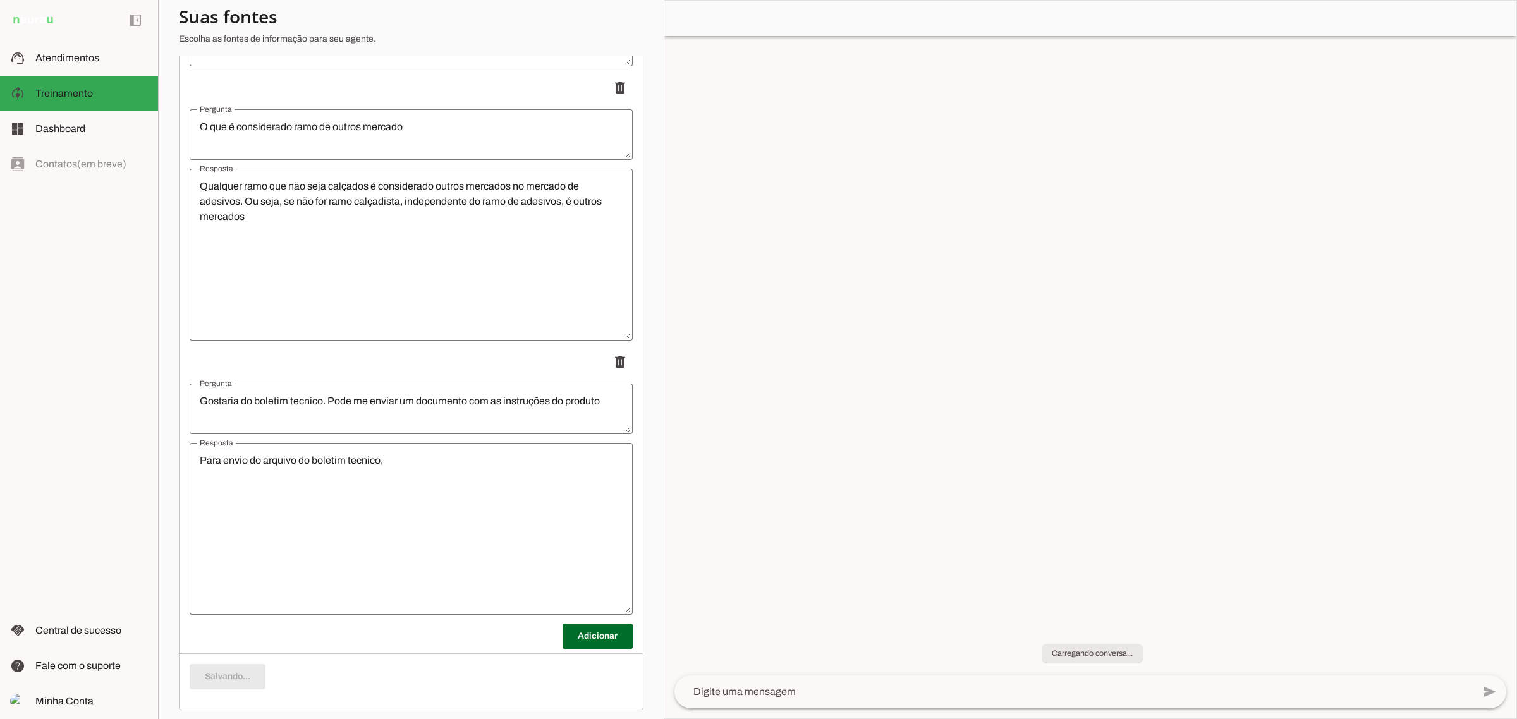
type textarea "Para envio do arquivo do boletim tecnico deve solicitar pelo e-mail [EMAIL_ADDR…"
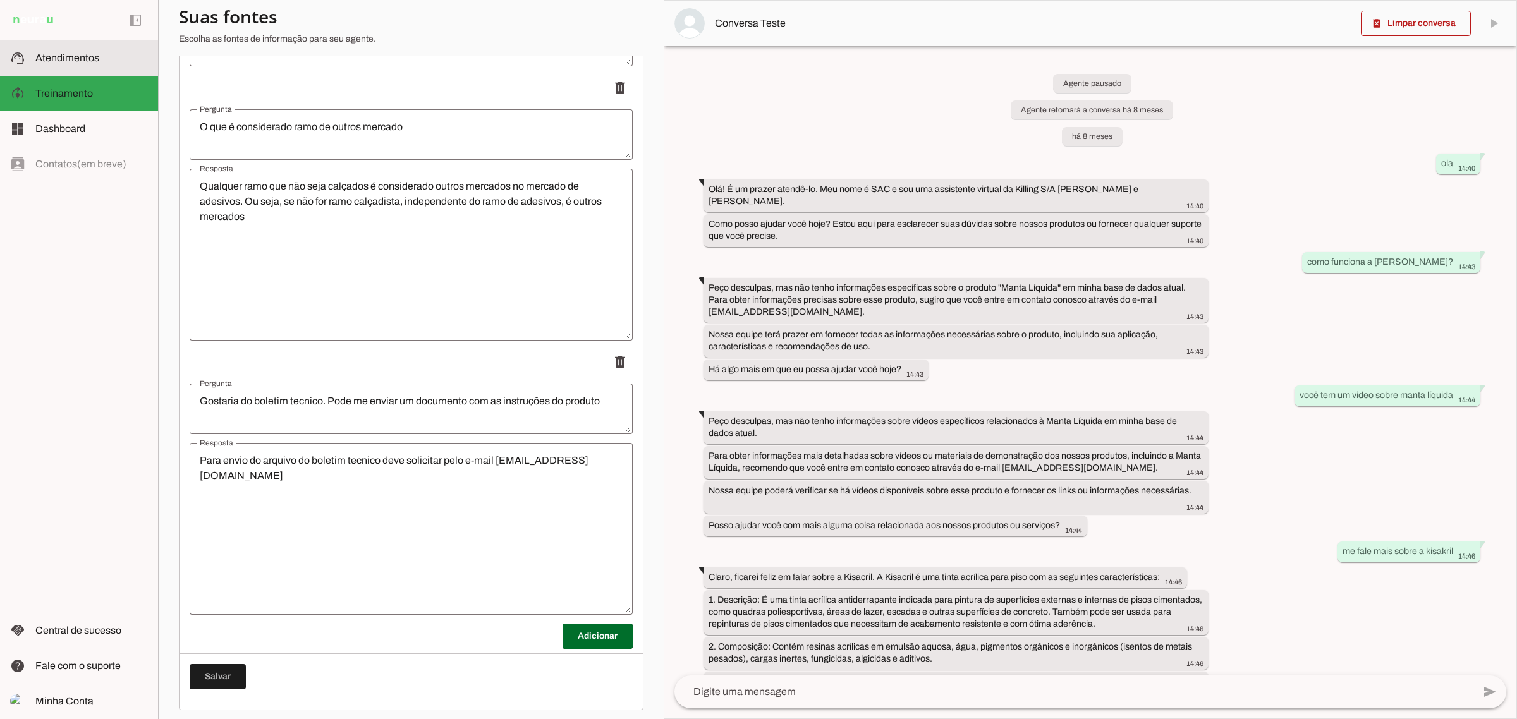
drag, startPoint x: 112, startPoint y: 58, endPoint x: 293, endPoint y: 99, distance: 185.4
click at [112, 58] on slot at bounding box center [91, 58] width 113 height 15
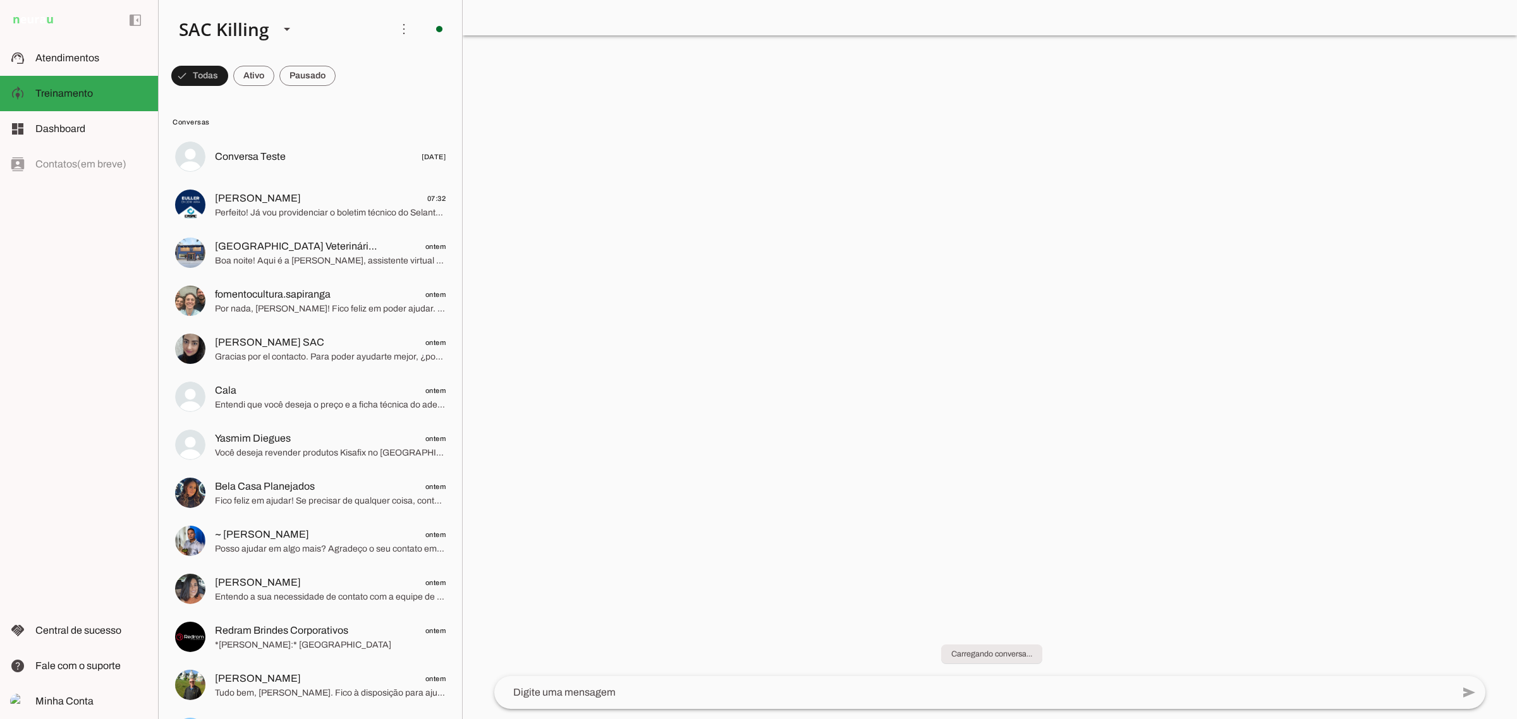
scroll to position [9651, 0]
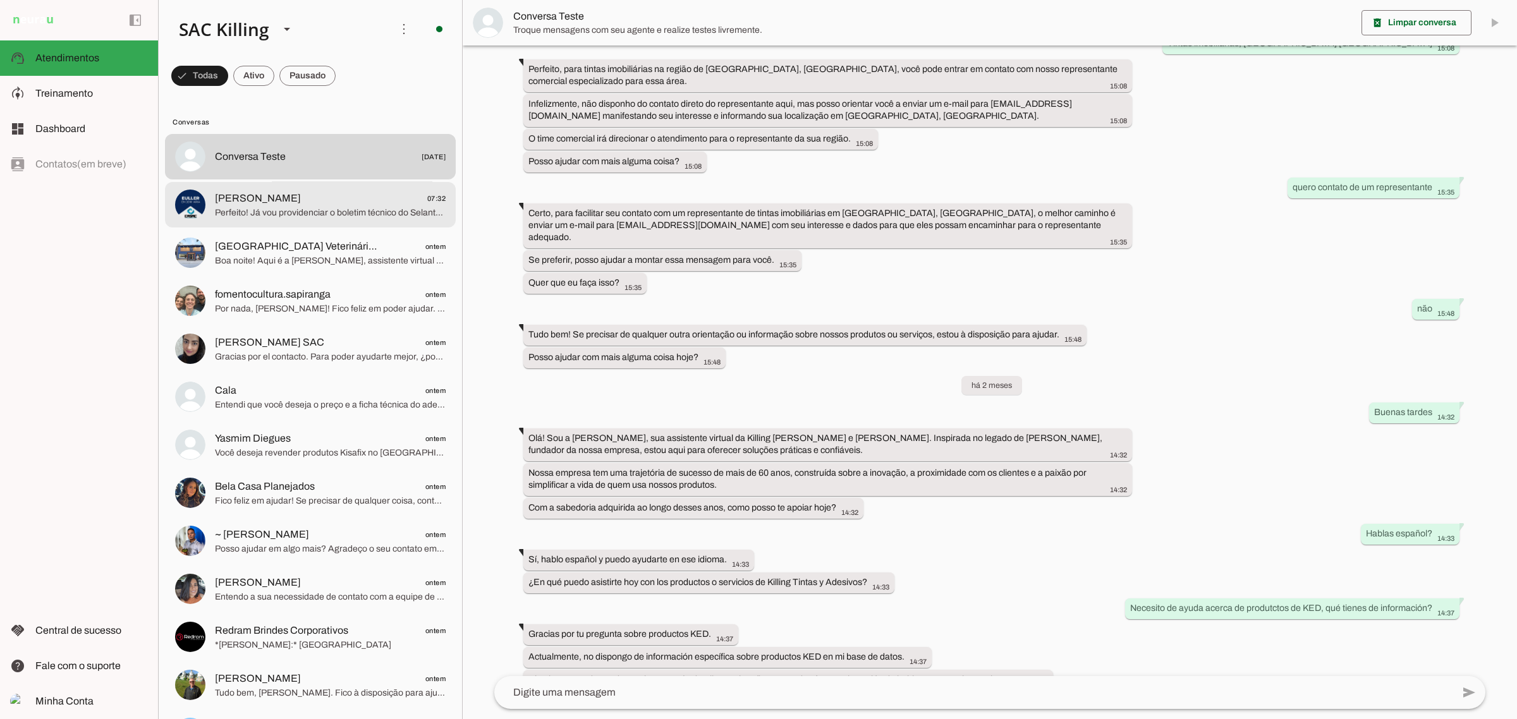
click at [304, 189] on div at bounding box center [330, 204] width 231 height 31
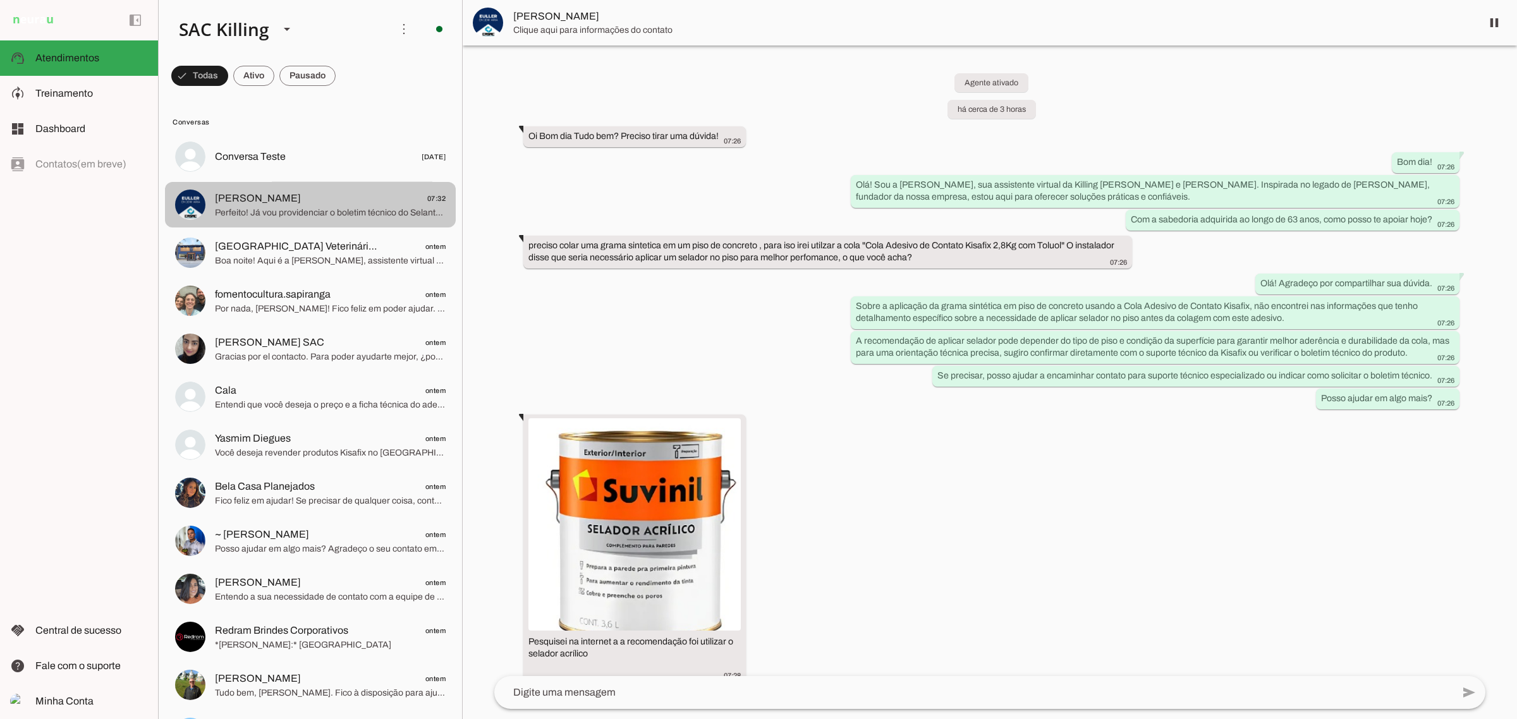
scroll to position [652, 0]
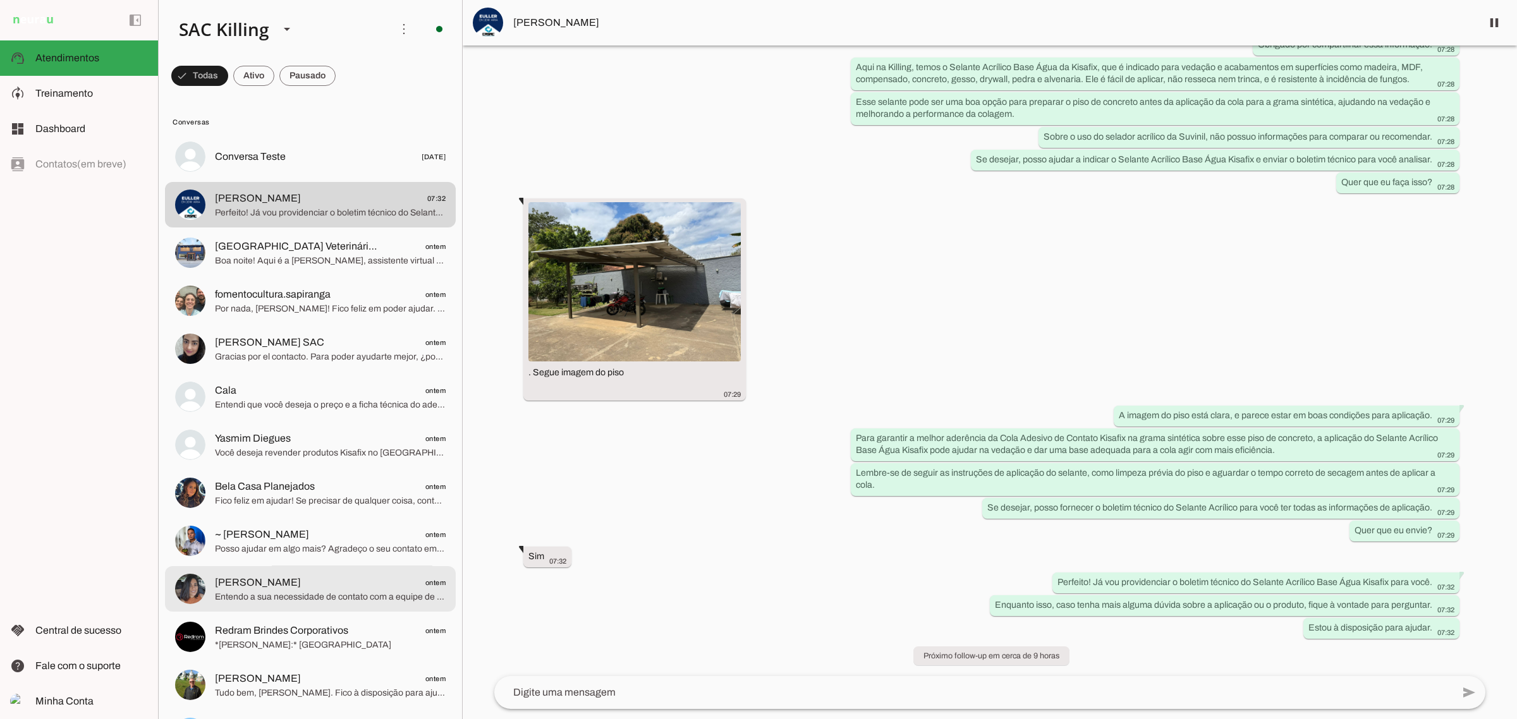
click at [280, 600] on span "Entendo a sua necessidade de contato com a equipe de manutenção, mas no momento…" at bounding box center [330, 596] width 231 height 13
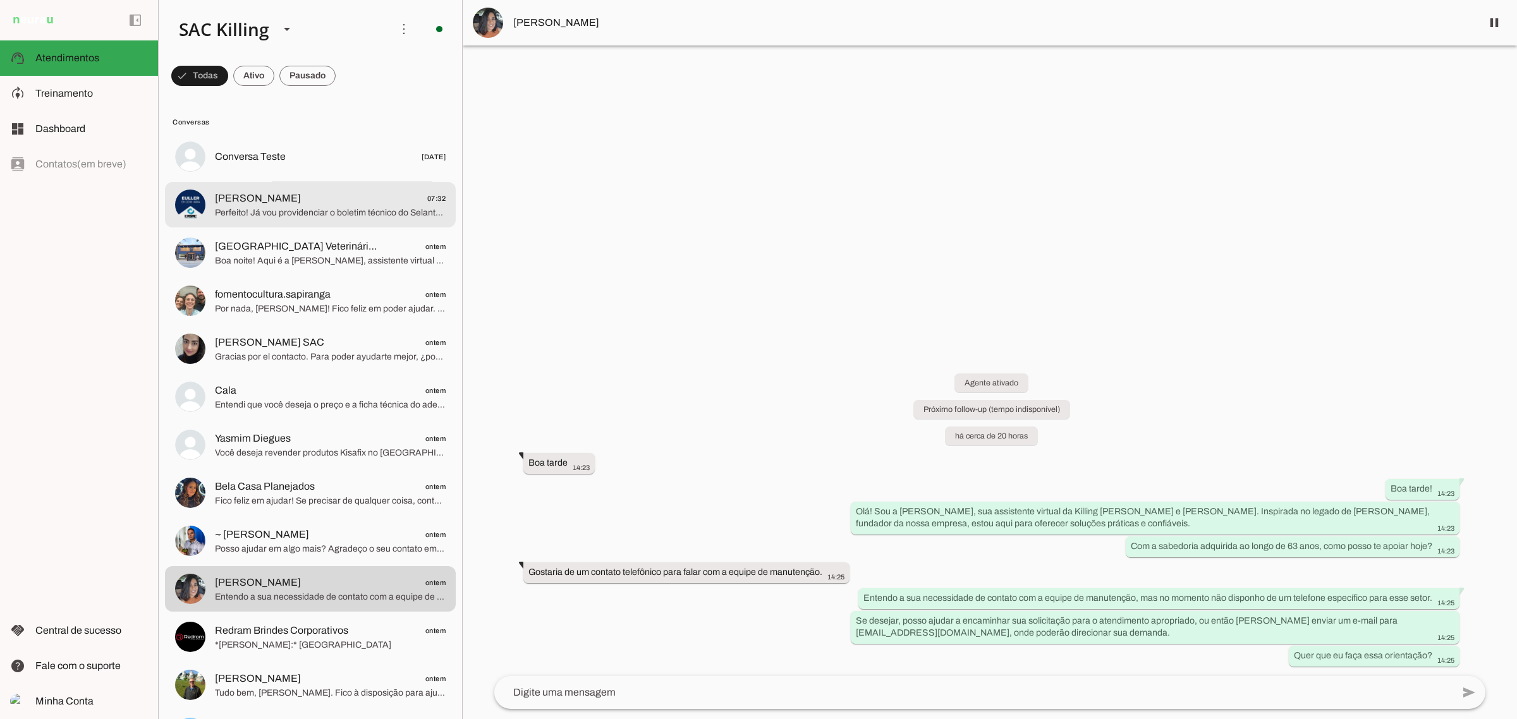
click at [295, 213] on span "Perfeito! Já vou providenciar o boletim técnico do Selante Acrílico Base Água K…" at bounding box center [330, 212] width 231 height 13
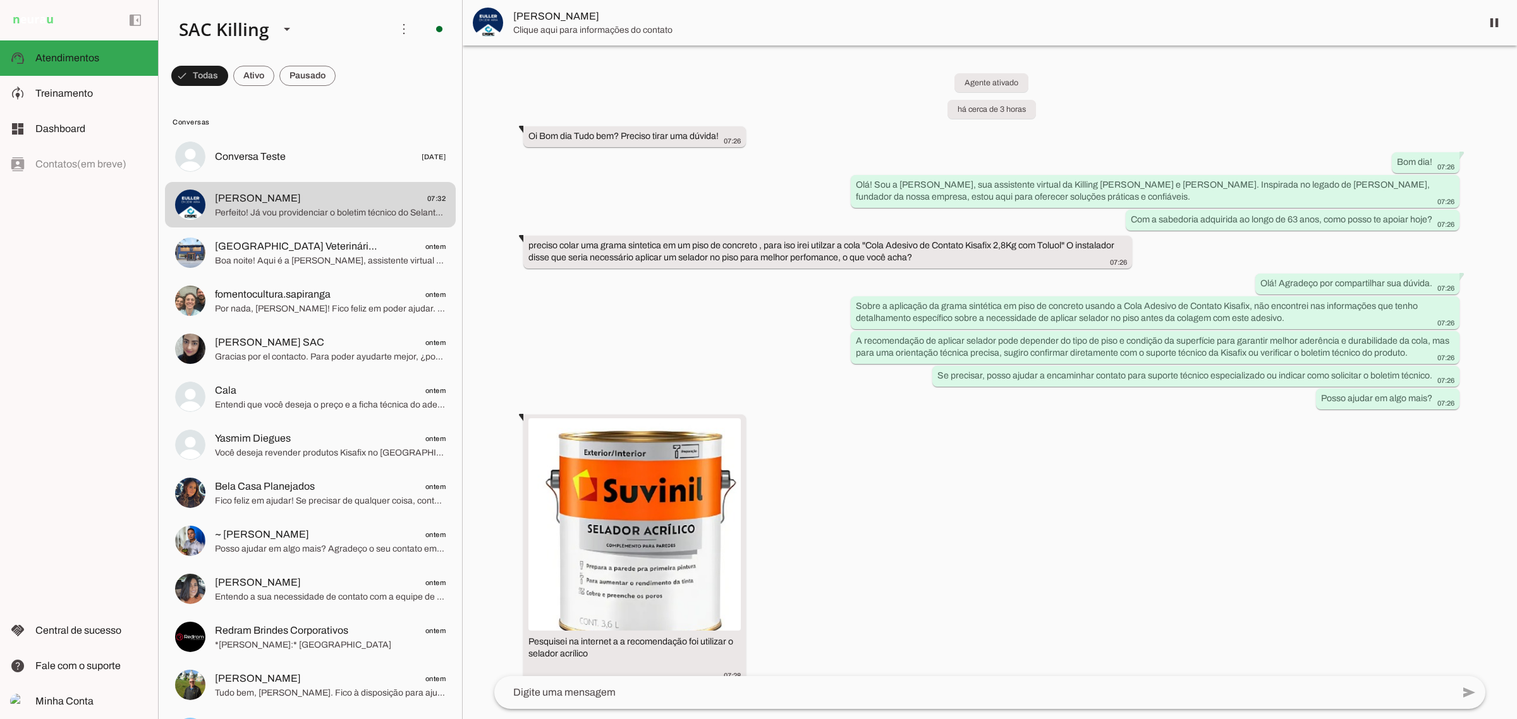
scroll to position [652, 0]
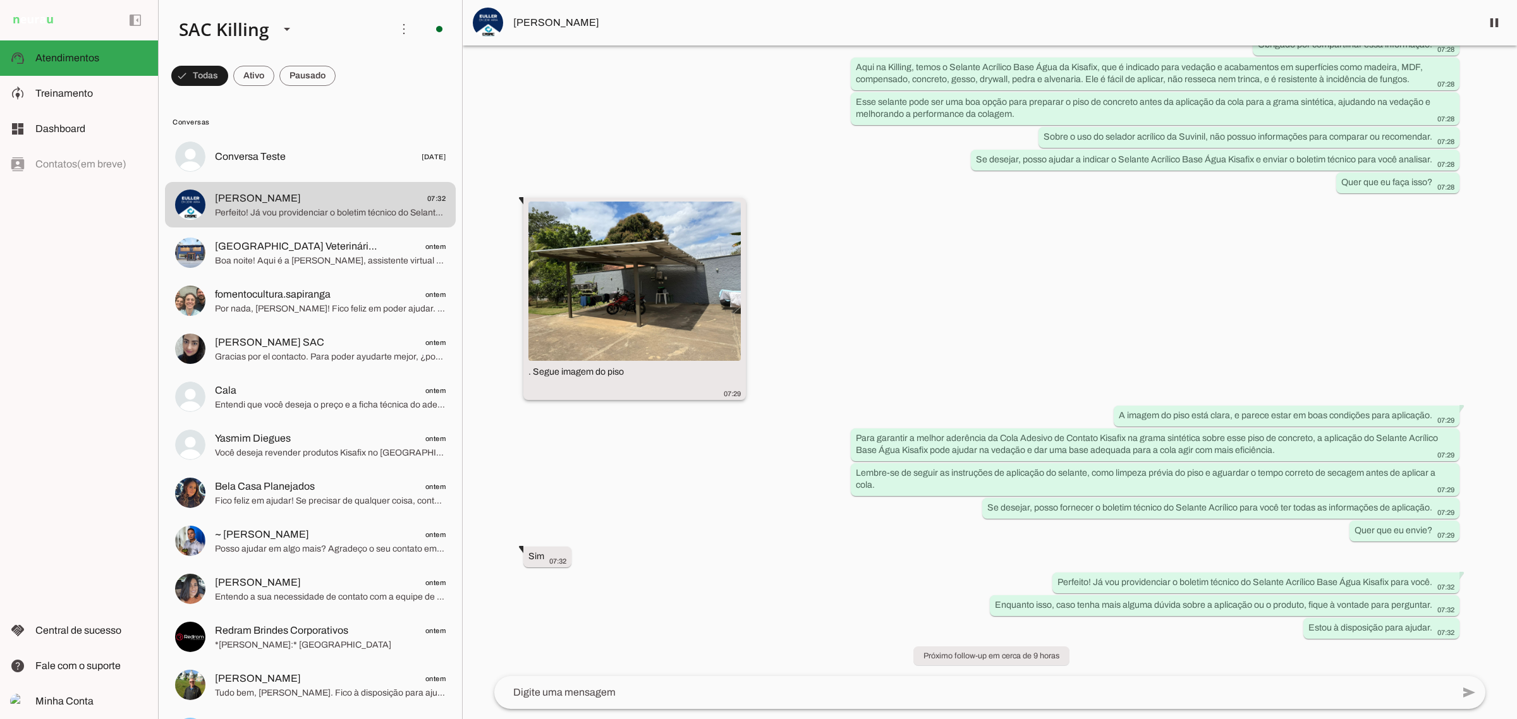
click at [661, 269] on img at bounding box center [634, 281] width 212 height 159
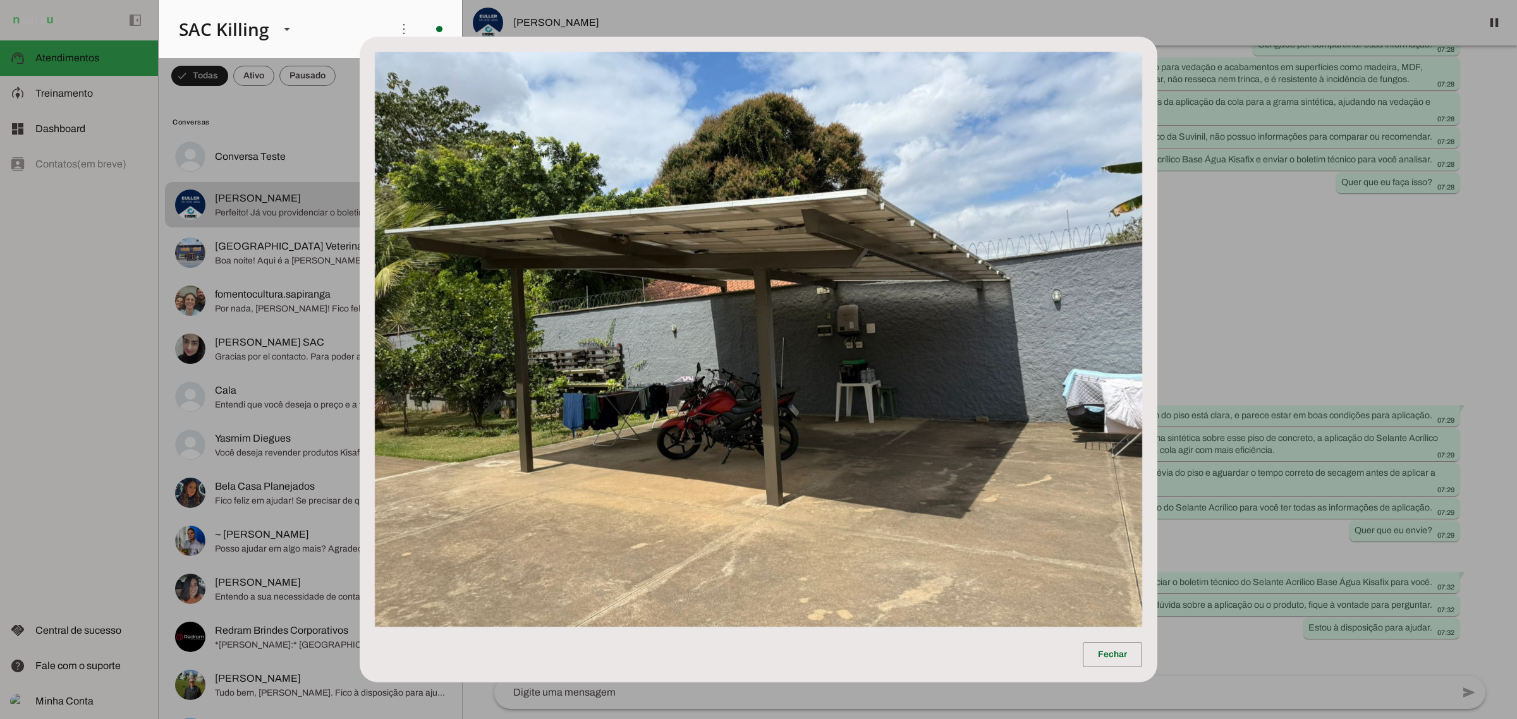
click at [781, 547] on img at bounding box center [758, 339] width 767 height 575
click at [1104, 655] on span at bounding box center [1112, 655] width 59 height 30
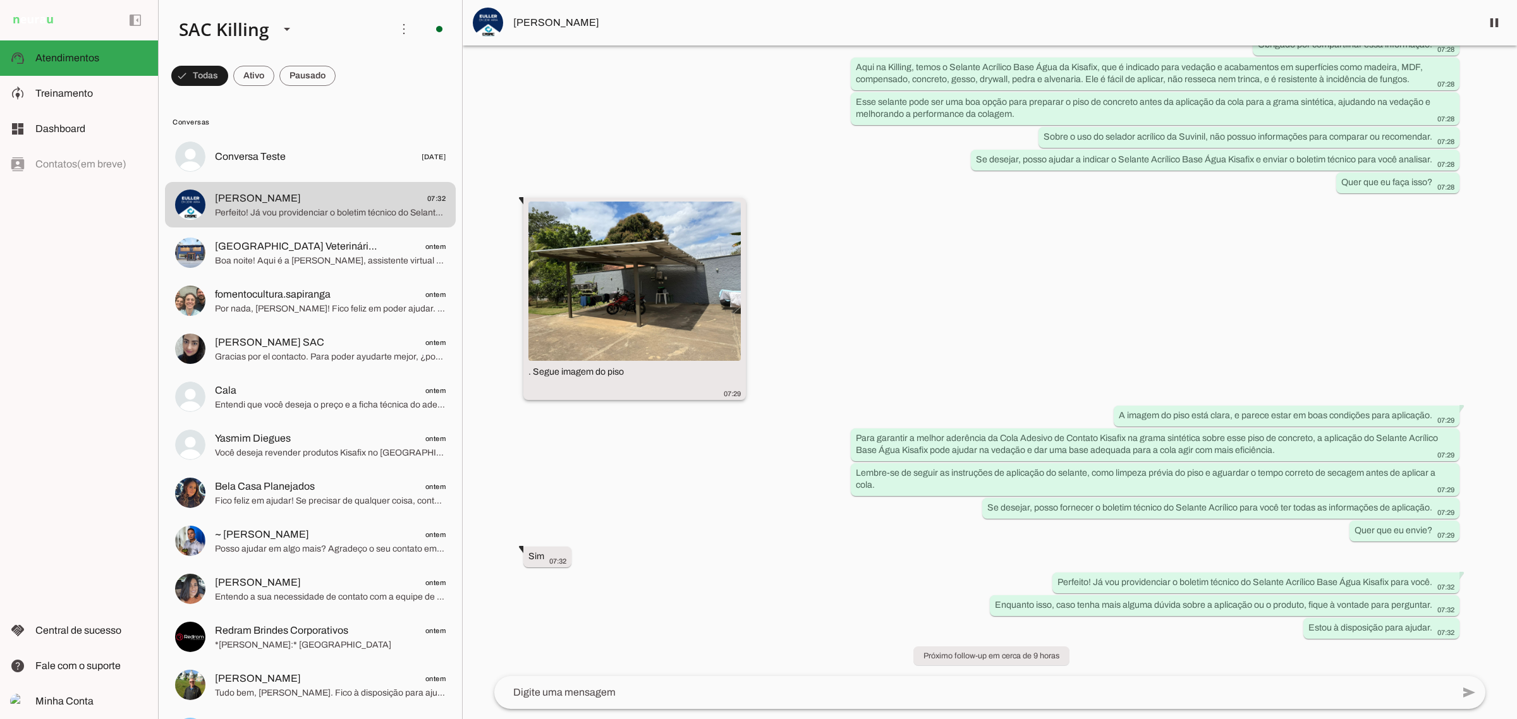
click at [671, 235] on img at bounding box center [634, 281] width 212 height 159
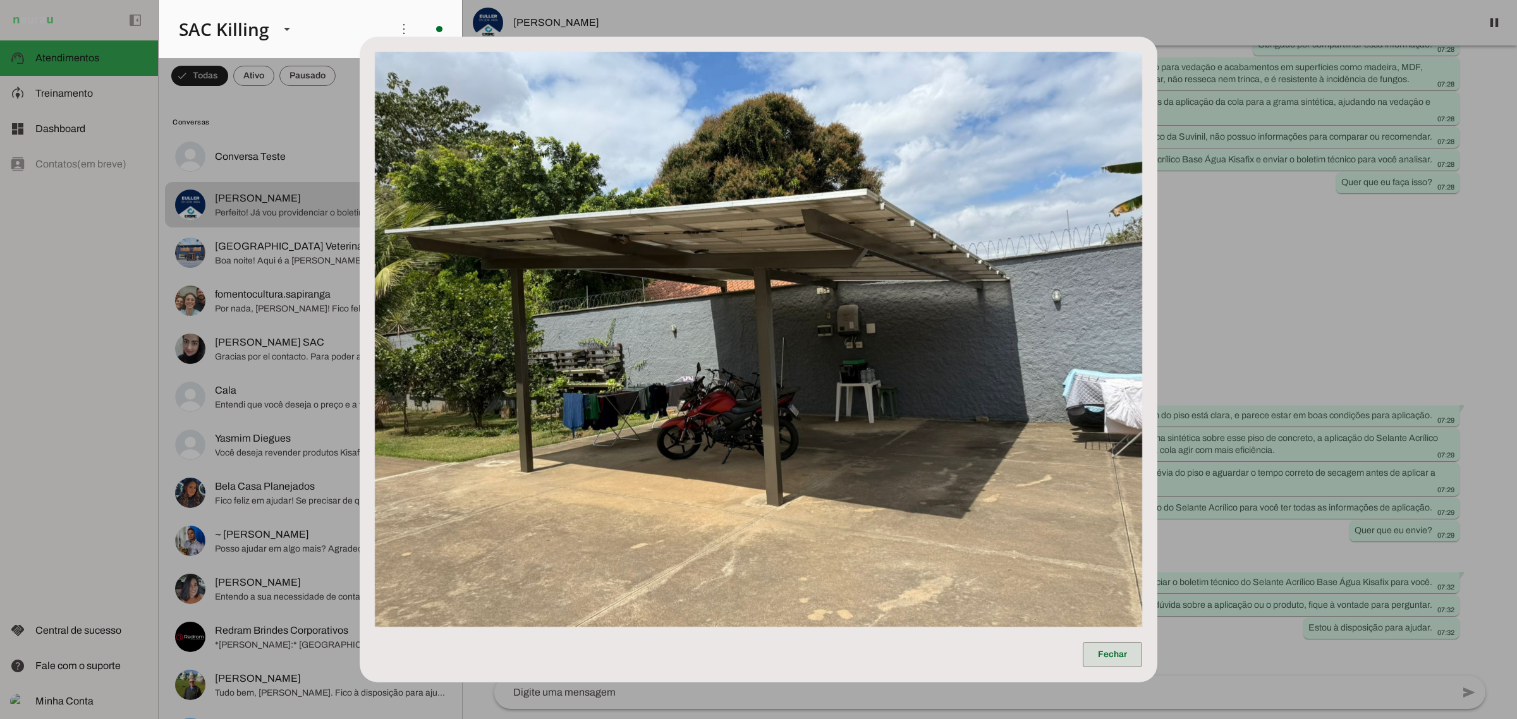
click at [1129, 645] on span at bounding box center [1112, 655] width 59 height 30
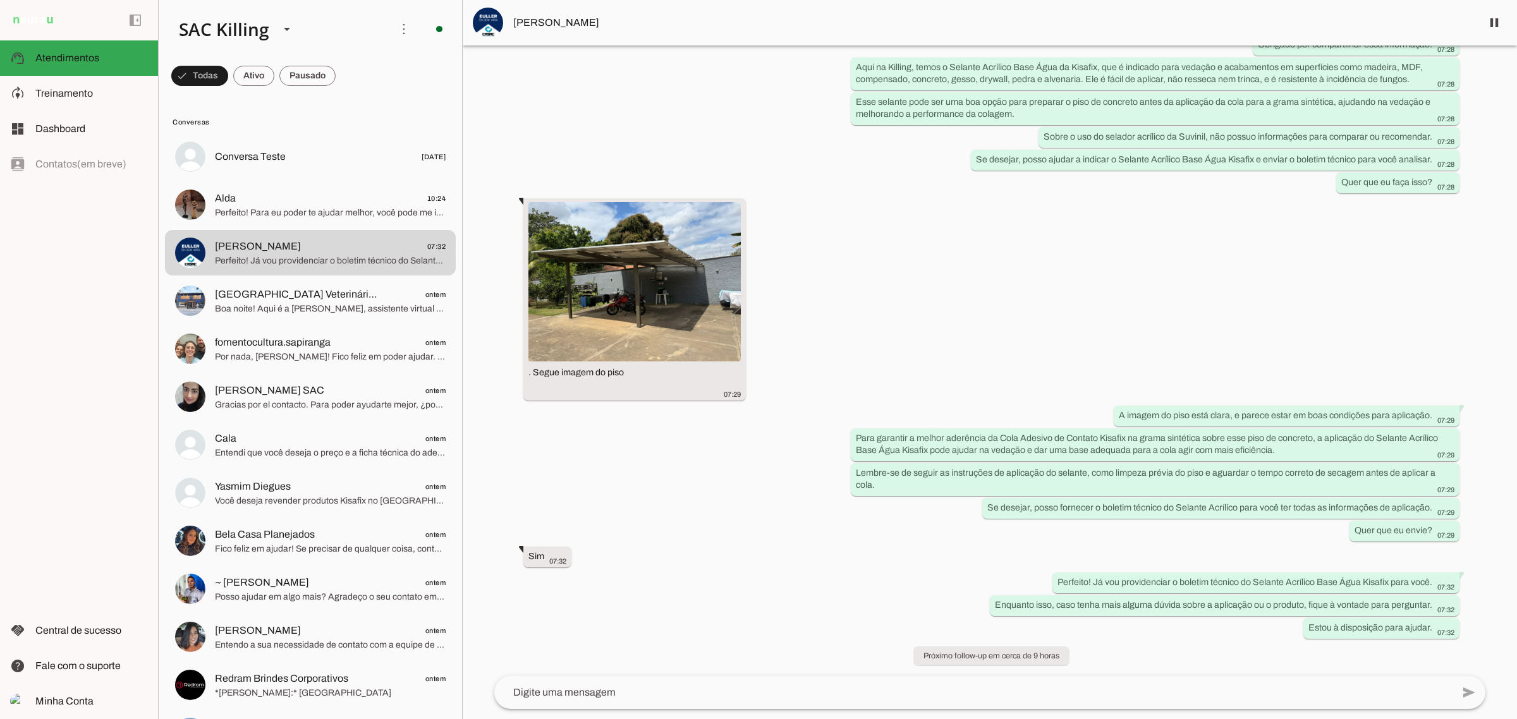
scroll to position [0, 0]
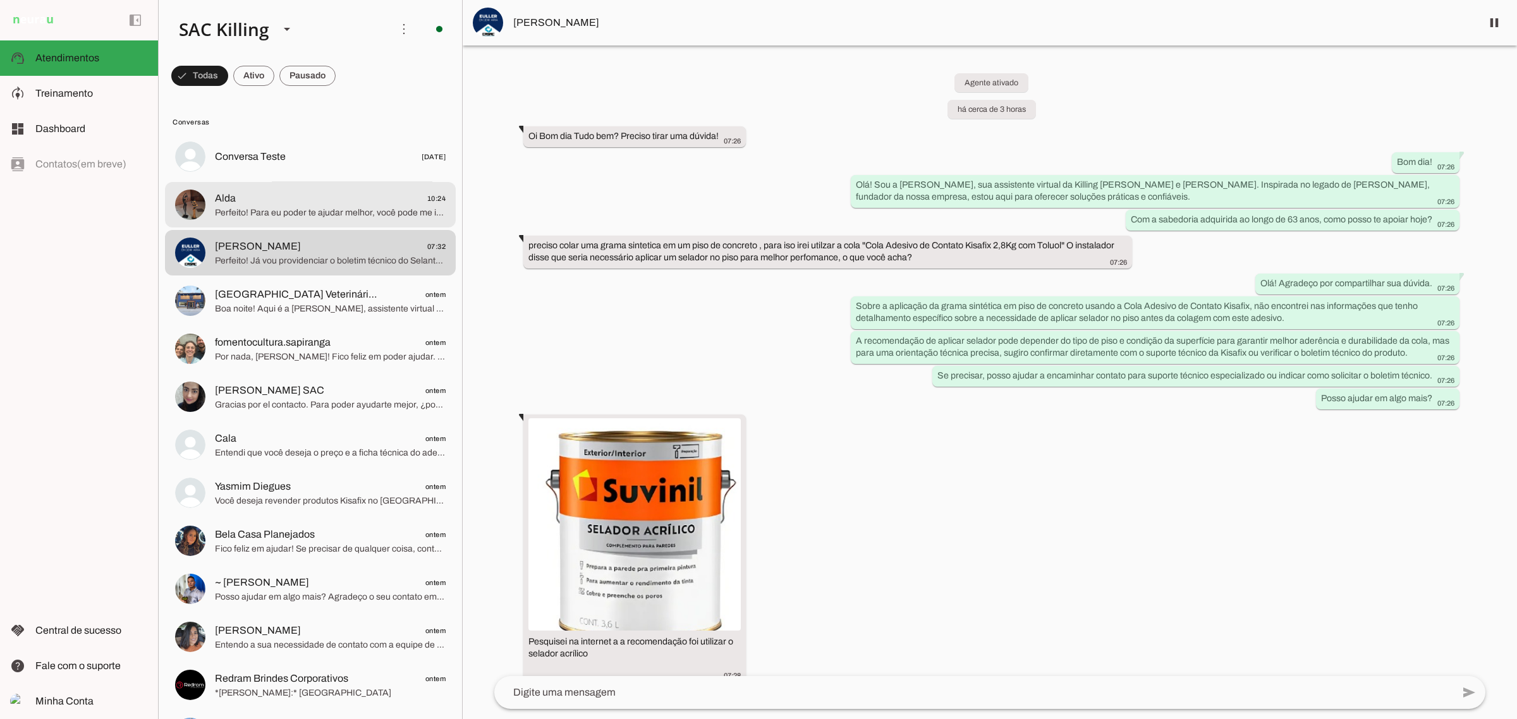
click at [315, 209] on span "Perfeito! Para eu poder te ajudar melhor, você pode me informar se a compra ser…" at bounding box center [330, 212] width 231 height 13
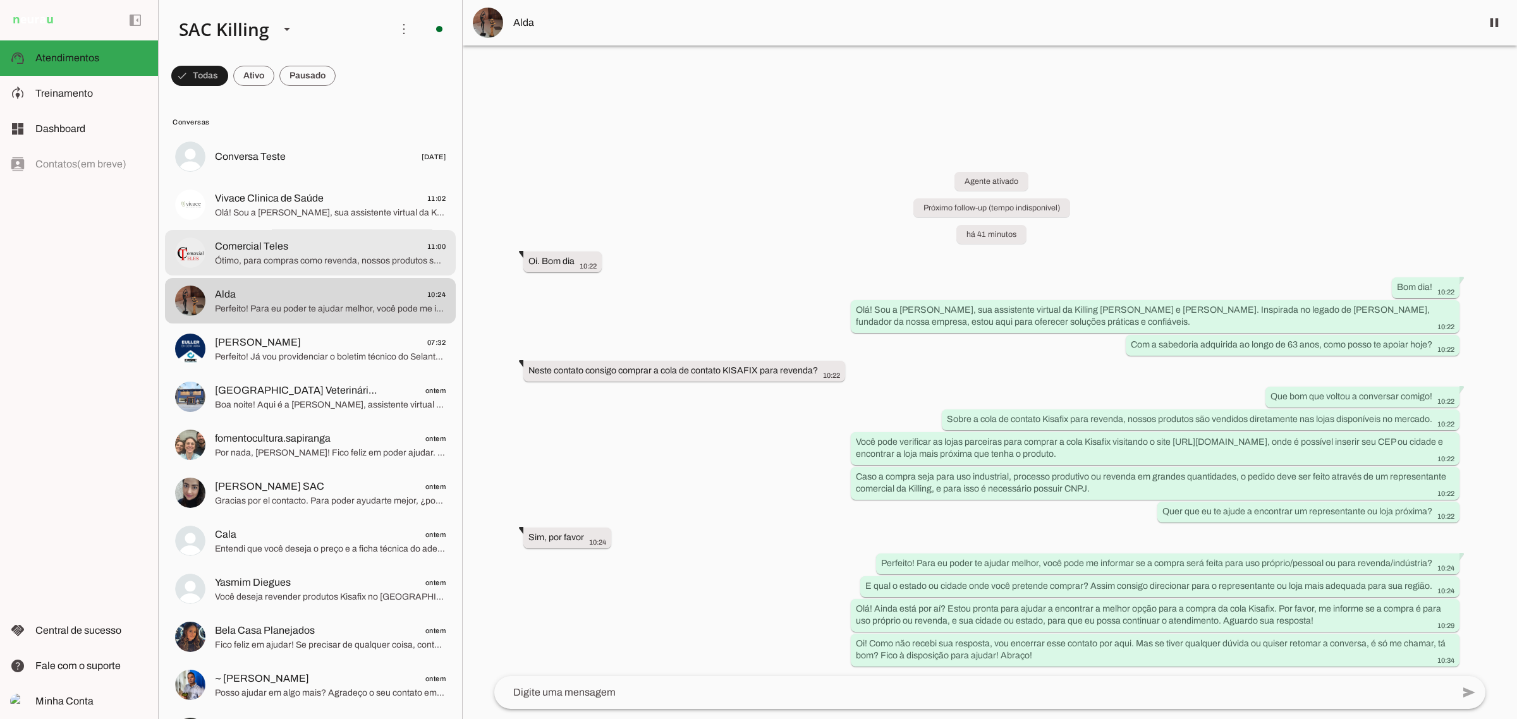
click at [305, 251] on span "Comercial Teles 11:00" at bounding box center [330, 246] width 231 height 16
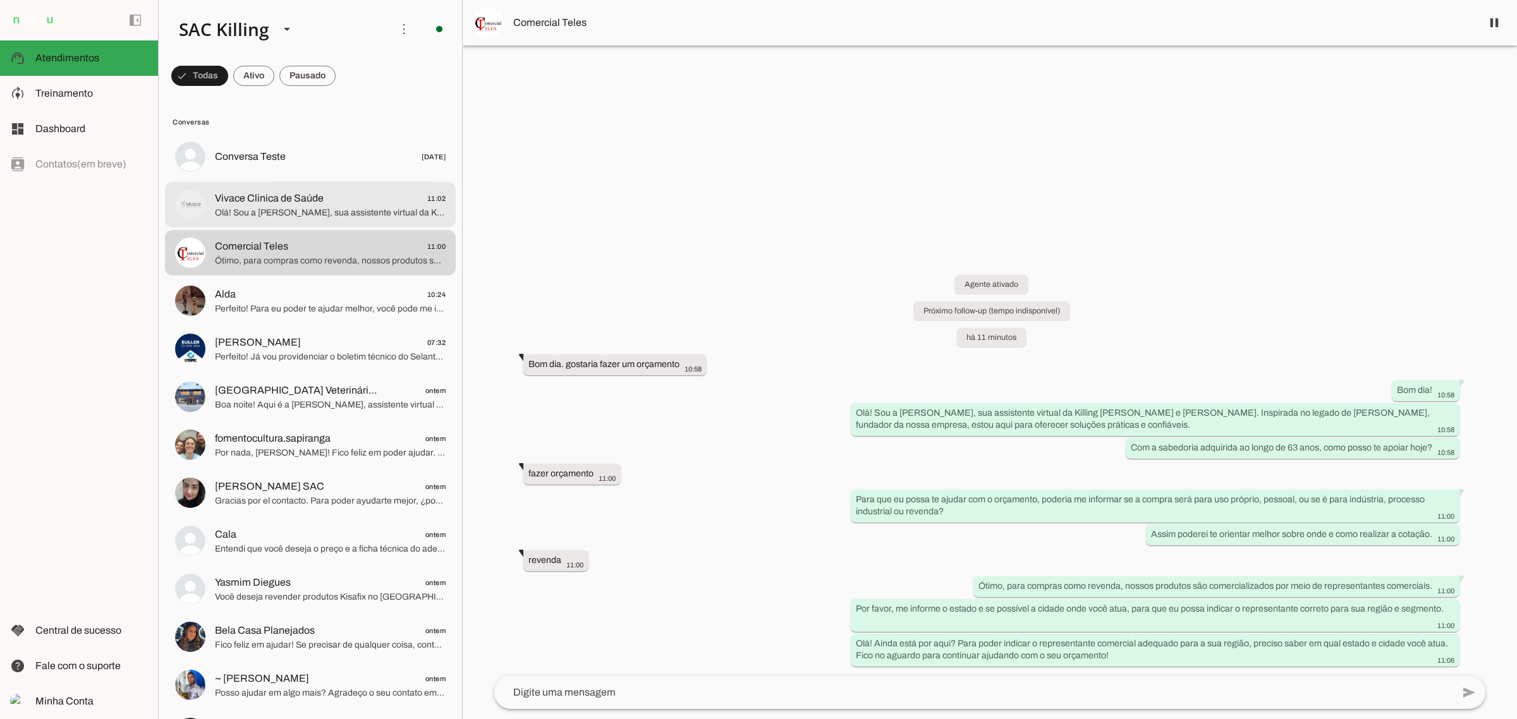
click at [320, 223] on md-item "Vivace Clinica de Saúde 11:02 Olá! Sou a [PERSON_NAME], sua assistente virtual …" at bounding box center [310, 205] width 291 height 46
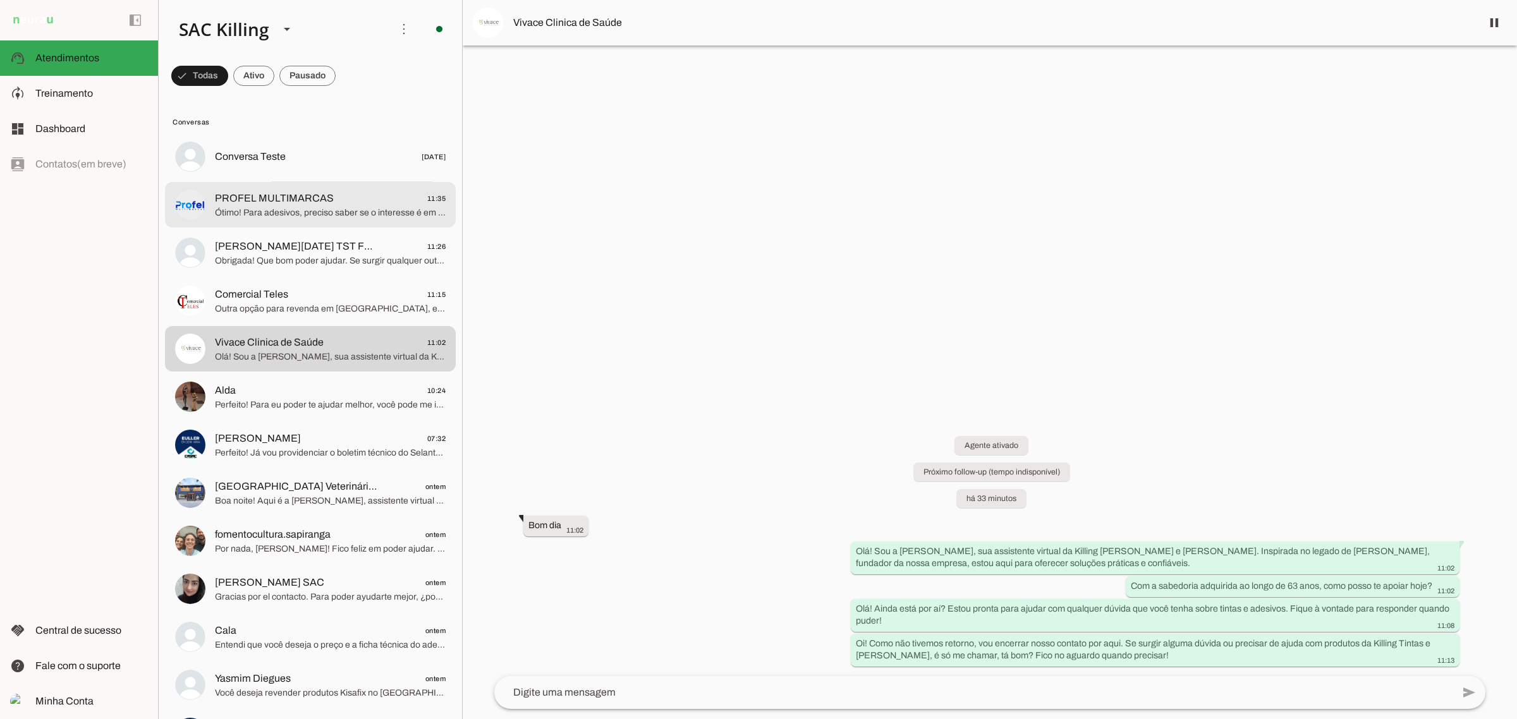
click at [332, 194] on span "PROFEL MULTIMARCAS 11:35" at bounding box center [330, 198] width 231 height 16
